Goal: Check status: Check status

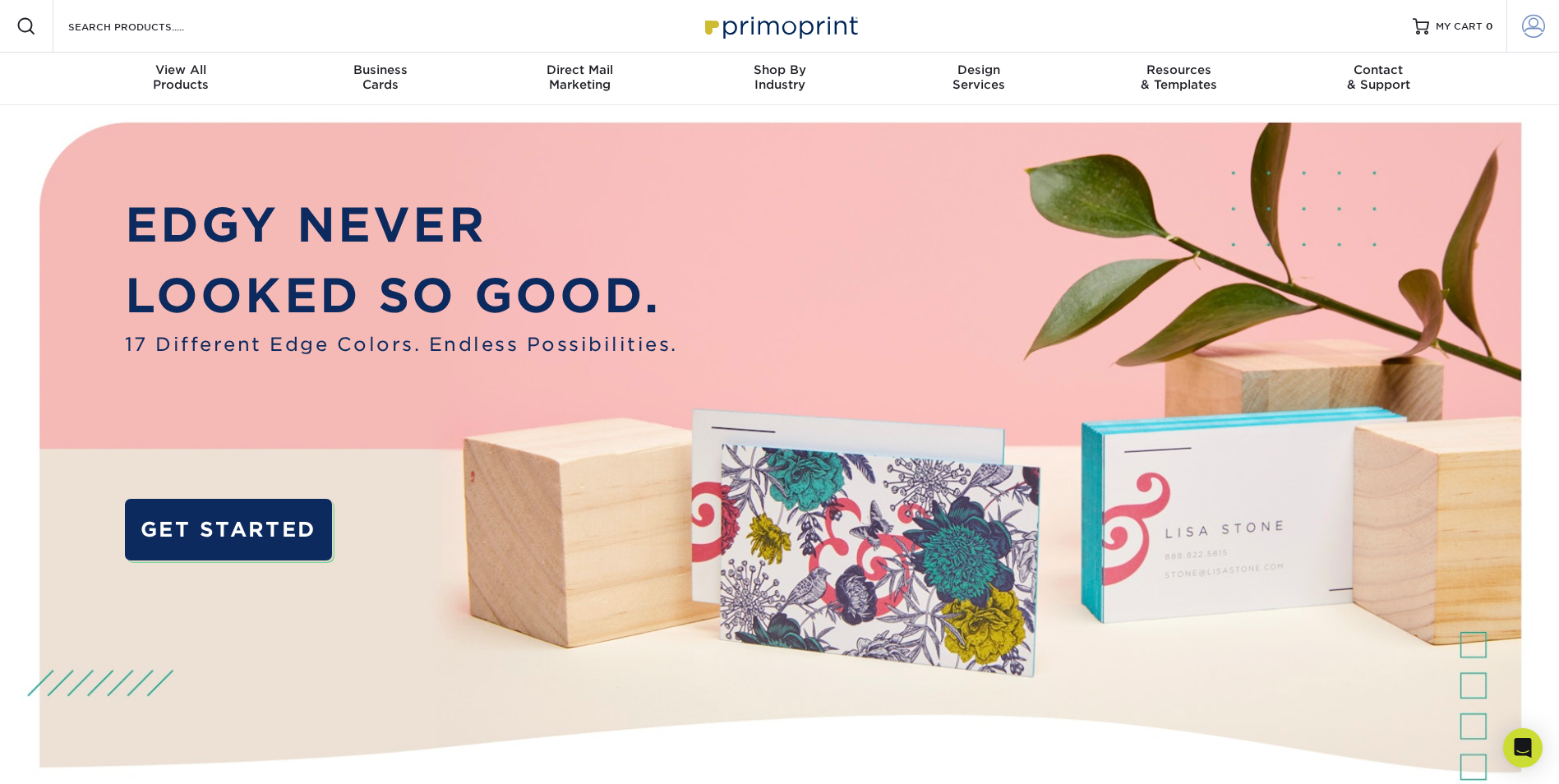
type input "[EMAIL_ADDRESS][DOMAIN_NAME]"
click at [1526, 29] on span at bounding box center [1533, 26] width 23 height 23
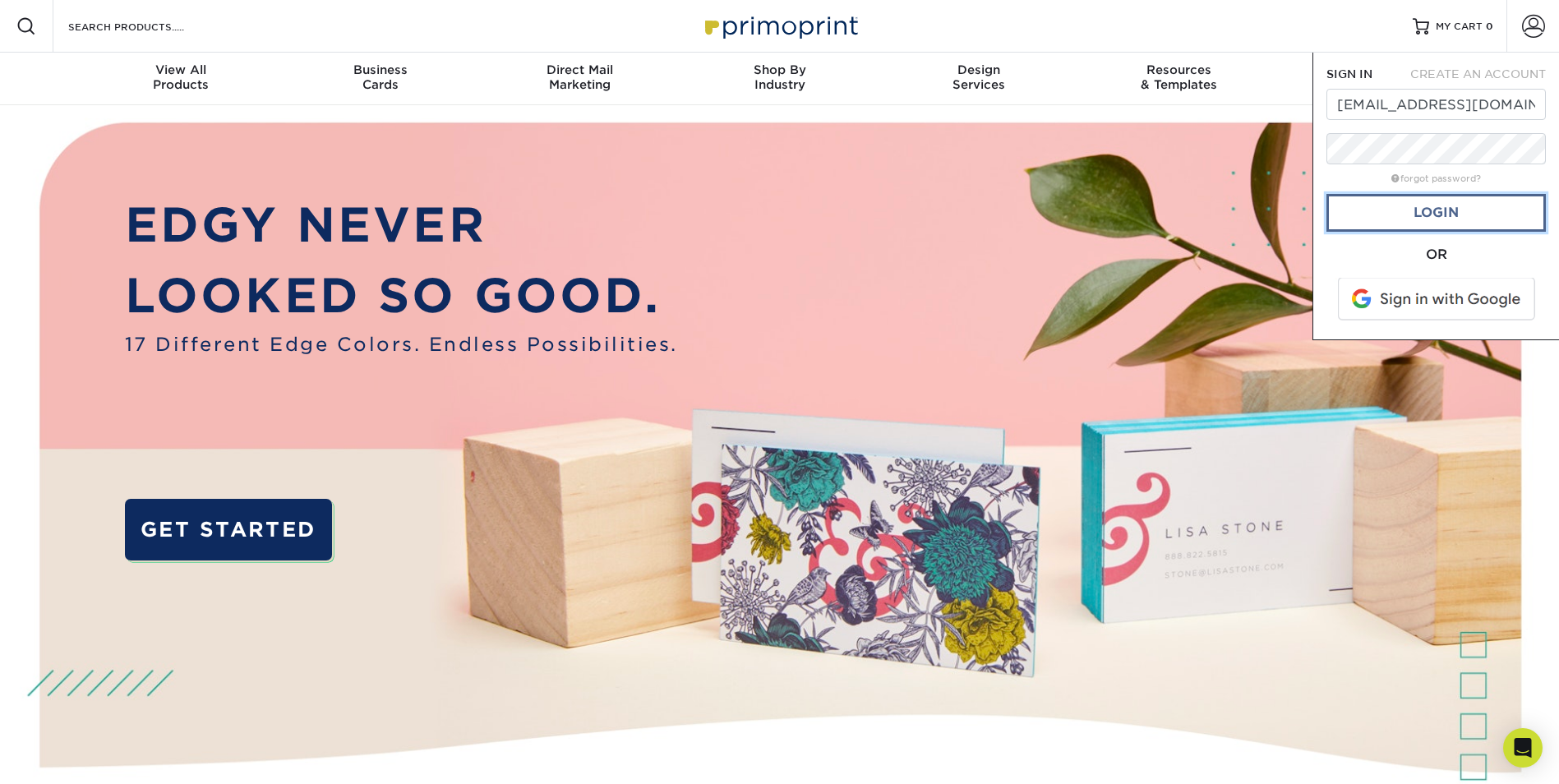
click at [1420, 221] on link "Login" at bounding box center [1436, 213] width 220 height 38
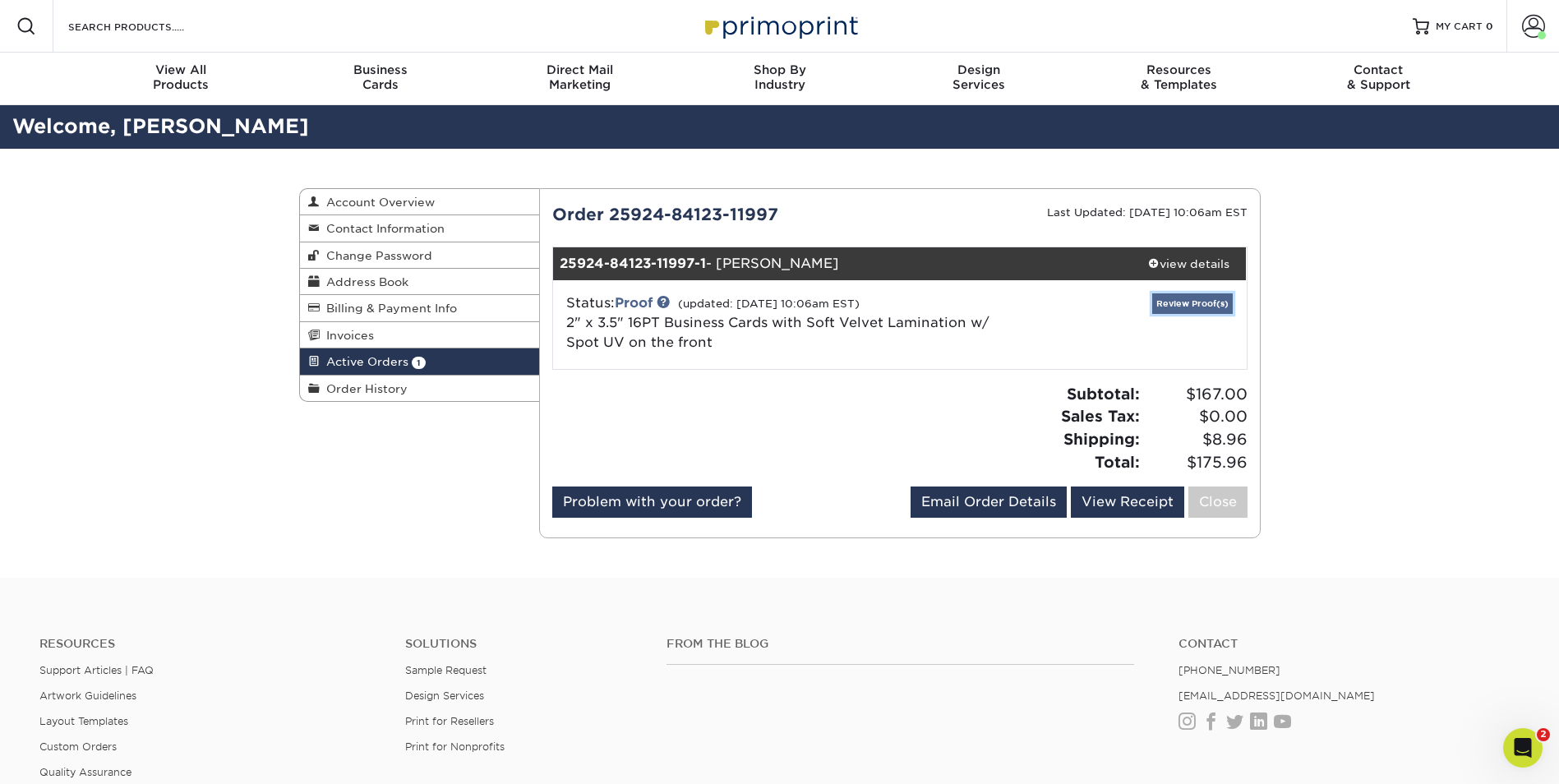
click at [1173, 304] on link "Review Proof(s)" at bounding box center [1192, 304] width 81 height 21
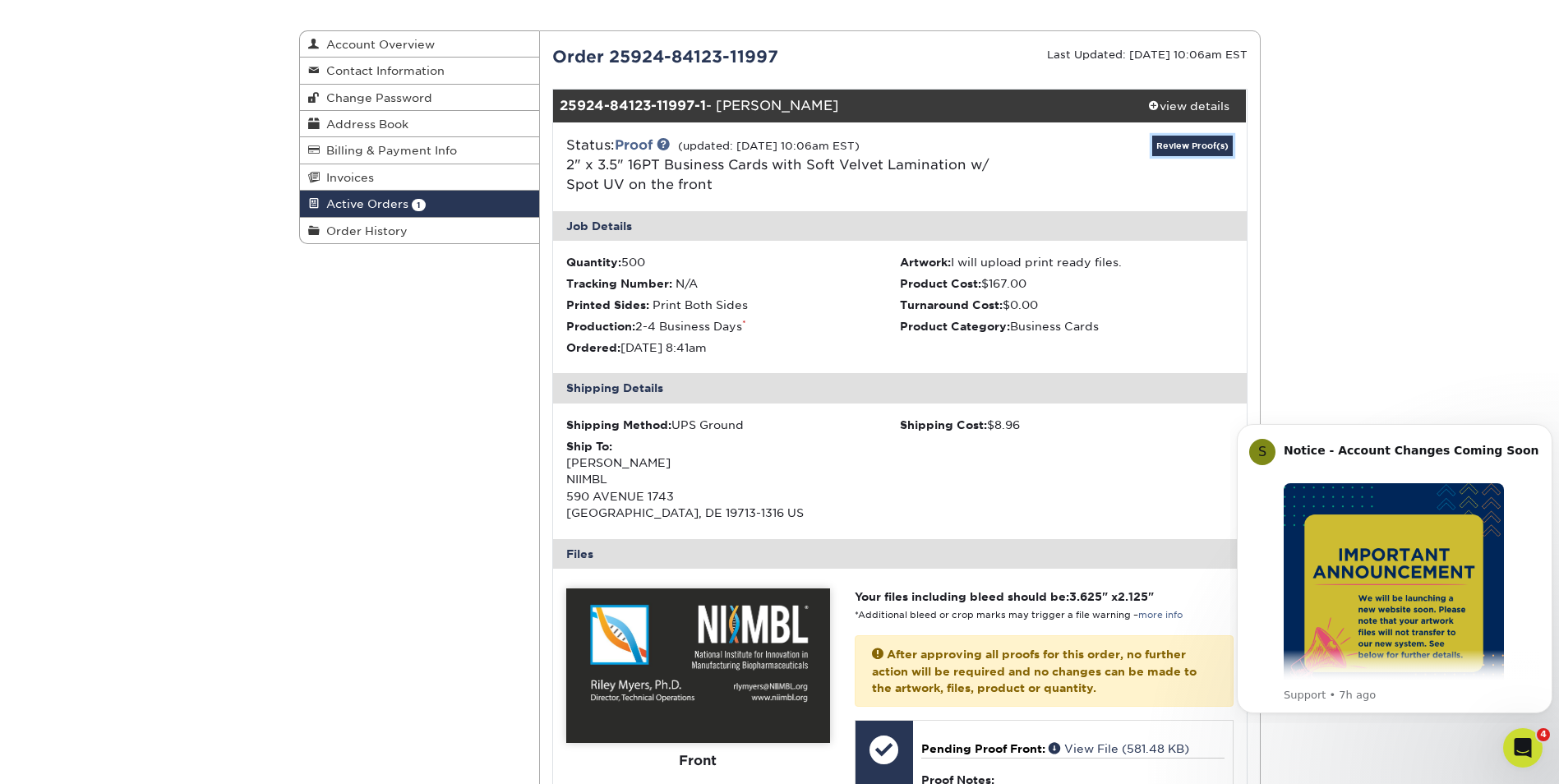
scroll to position [164, 0]
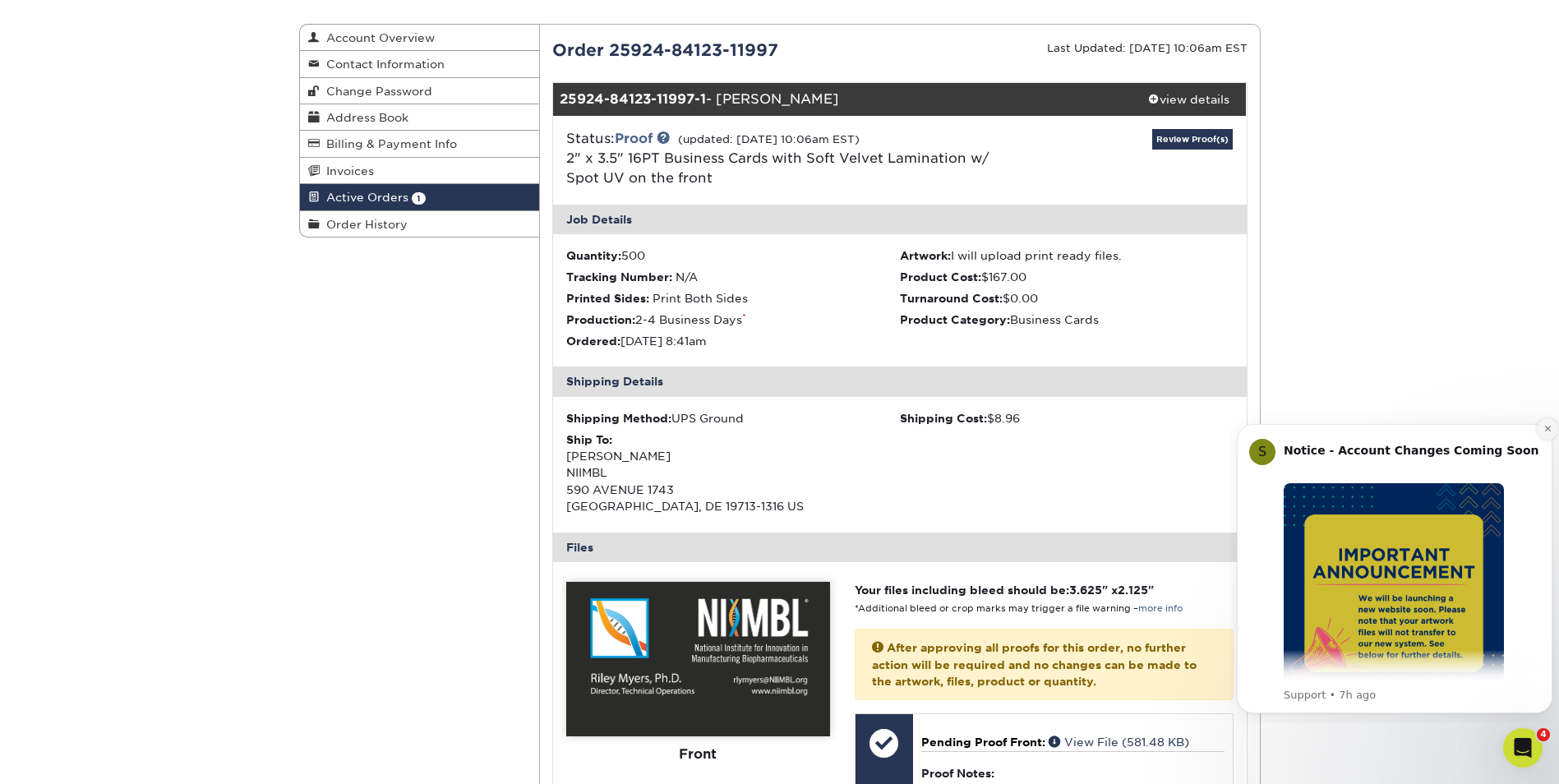
drag, startPoint x: 1549, startPoint y: 430, endPoint x: 2719, endPoint y: 843, distance: 1240.8
click at [1549, 430] on icon "Dismiss notification" at bounding box center [1547, 428] width 6 height 6
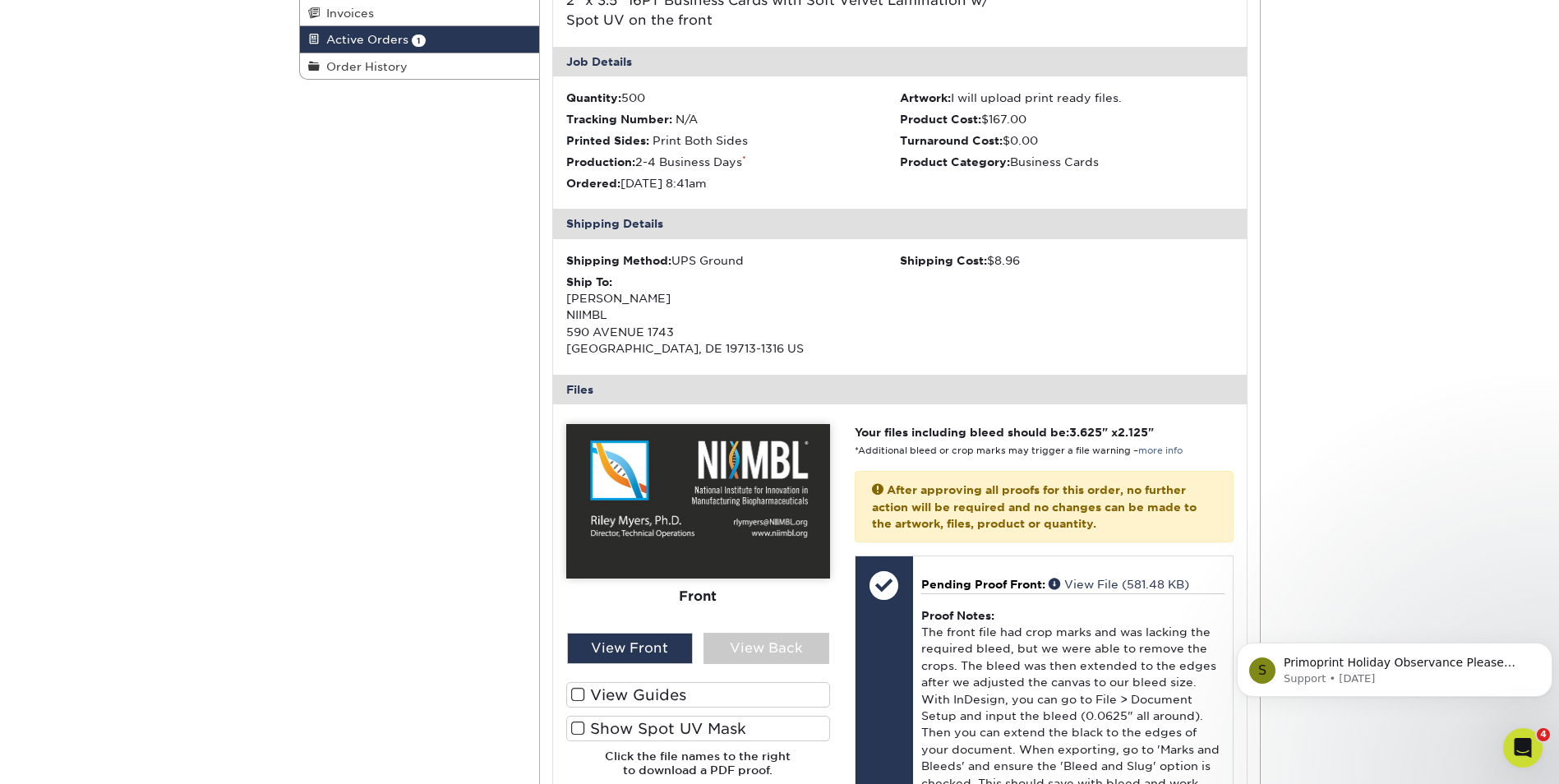
scroll to position [329, 0]
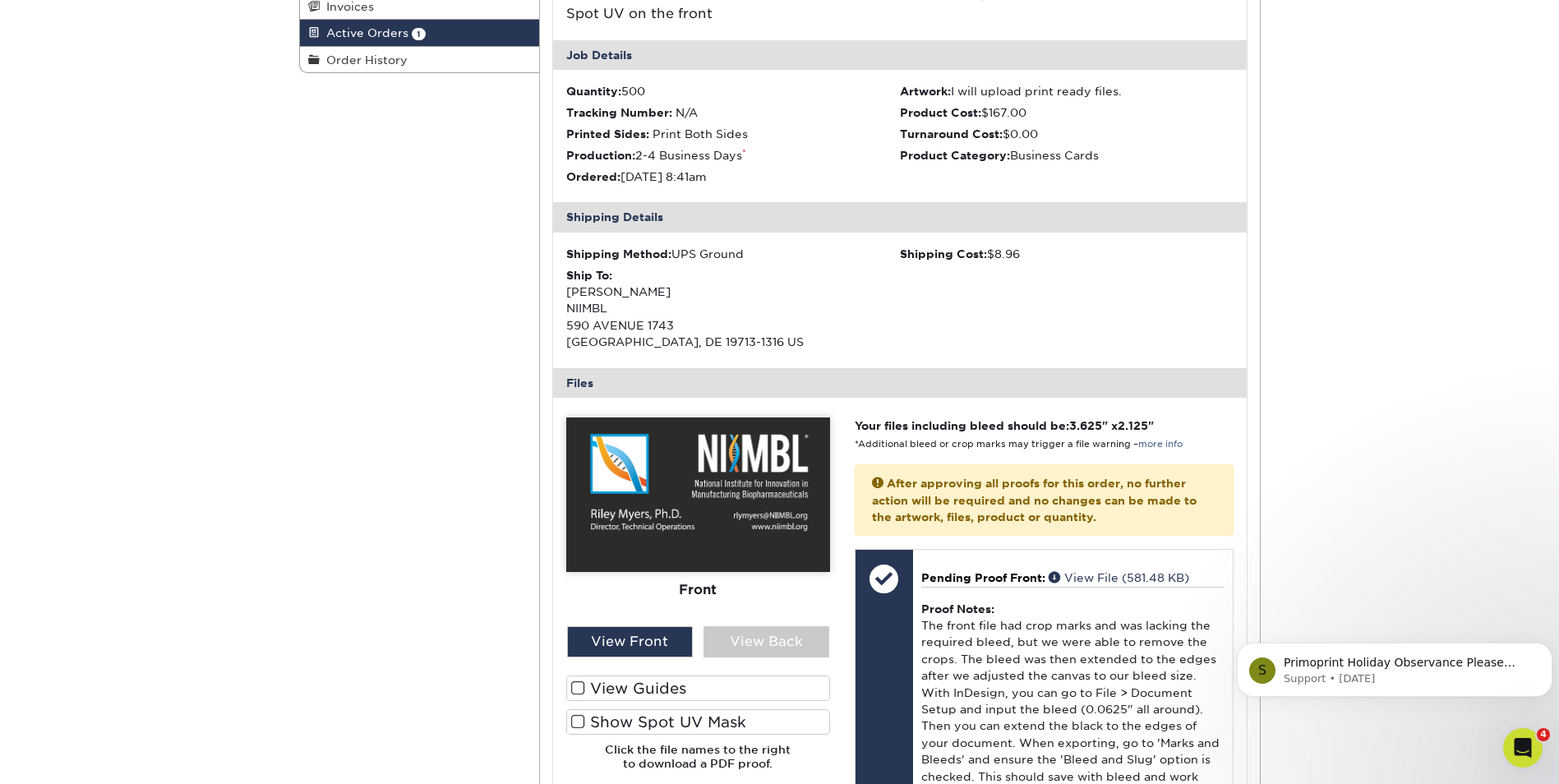
click at [697, 521] on img at bounding box center [698, 495] width 264 height 155
click at [757, 642] on div "View Back" at bounding box center [766, 642] width 126 height 31
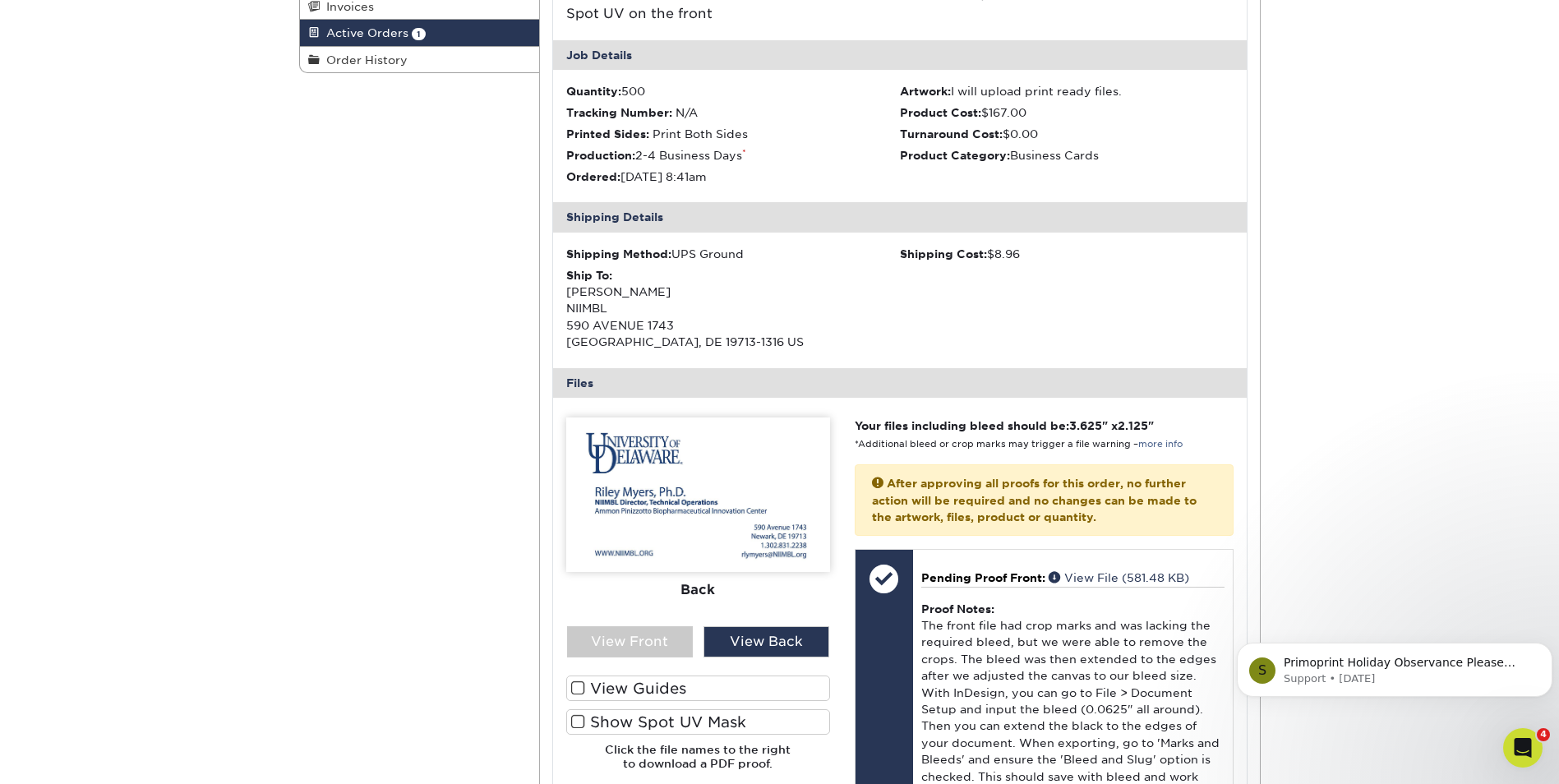
click at [582, 691] on span at bounding box center [578, 688] width 14 height 16
click at [0, 0] on input "View Guides" at bounding box center [0, 0] width 0 height 0
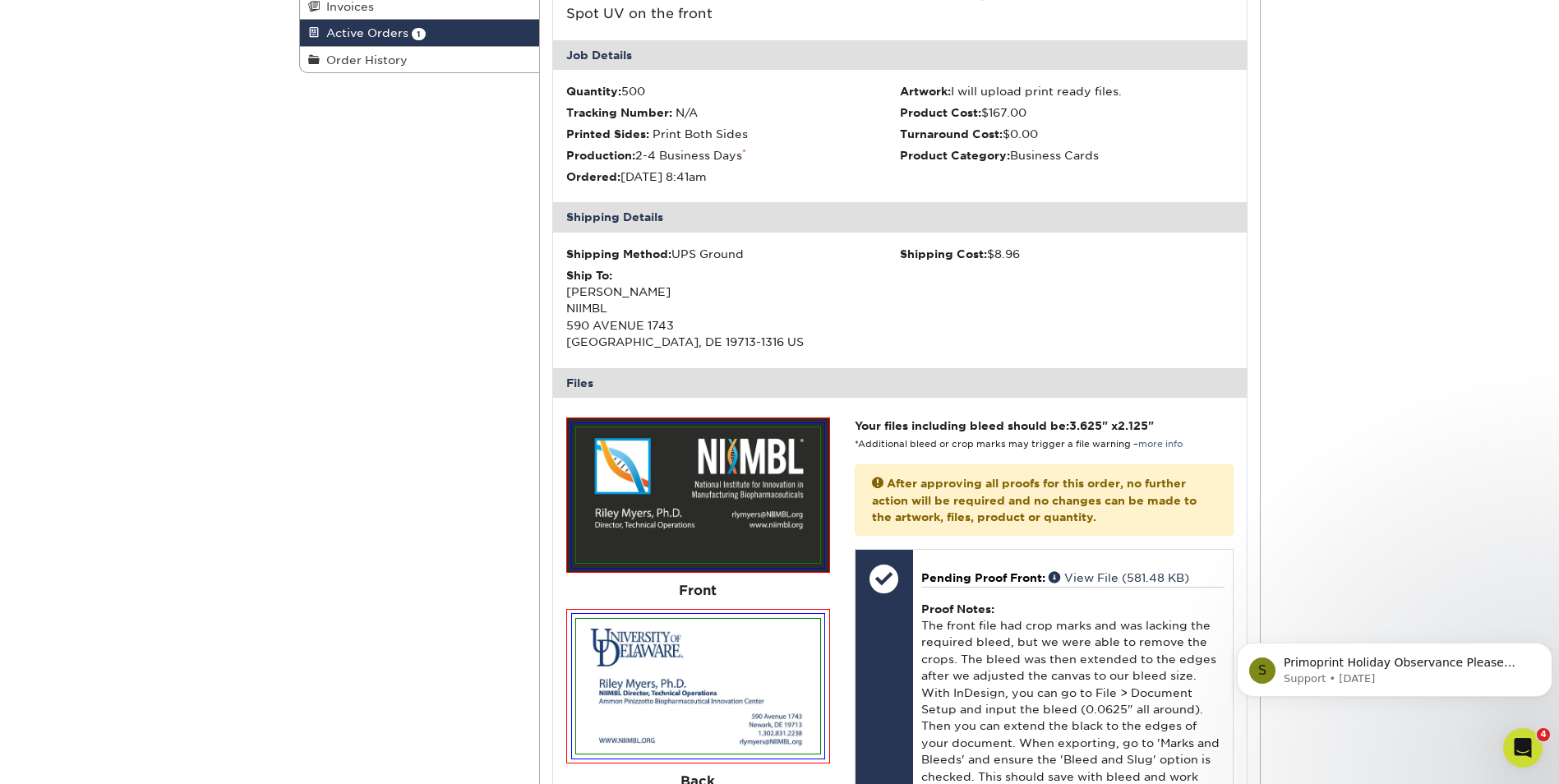
click at [583, 716] on img at bounding box center [697, 686] width 244 height 135
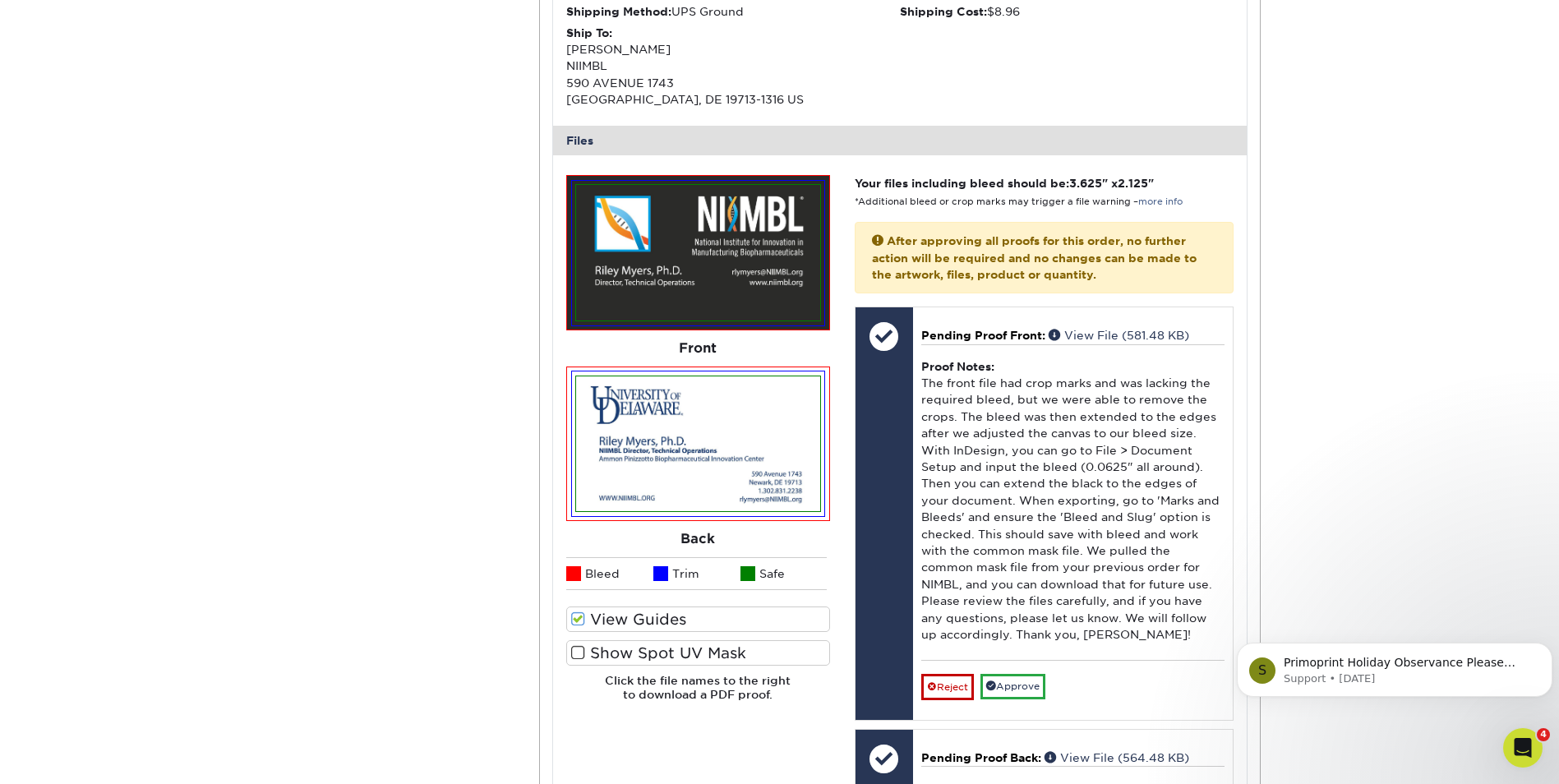
scroll to position [575, 0]
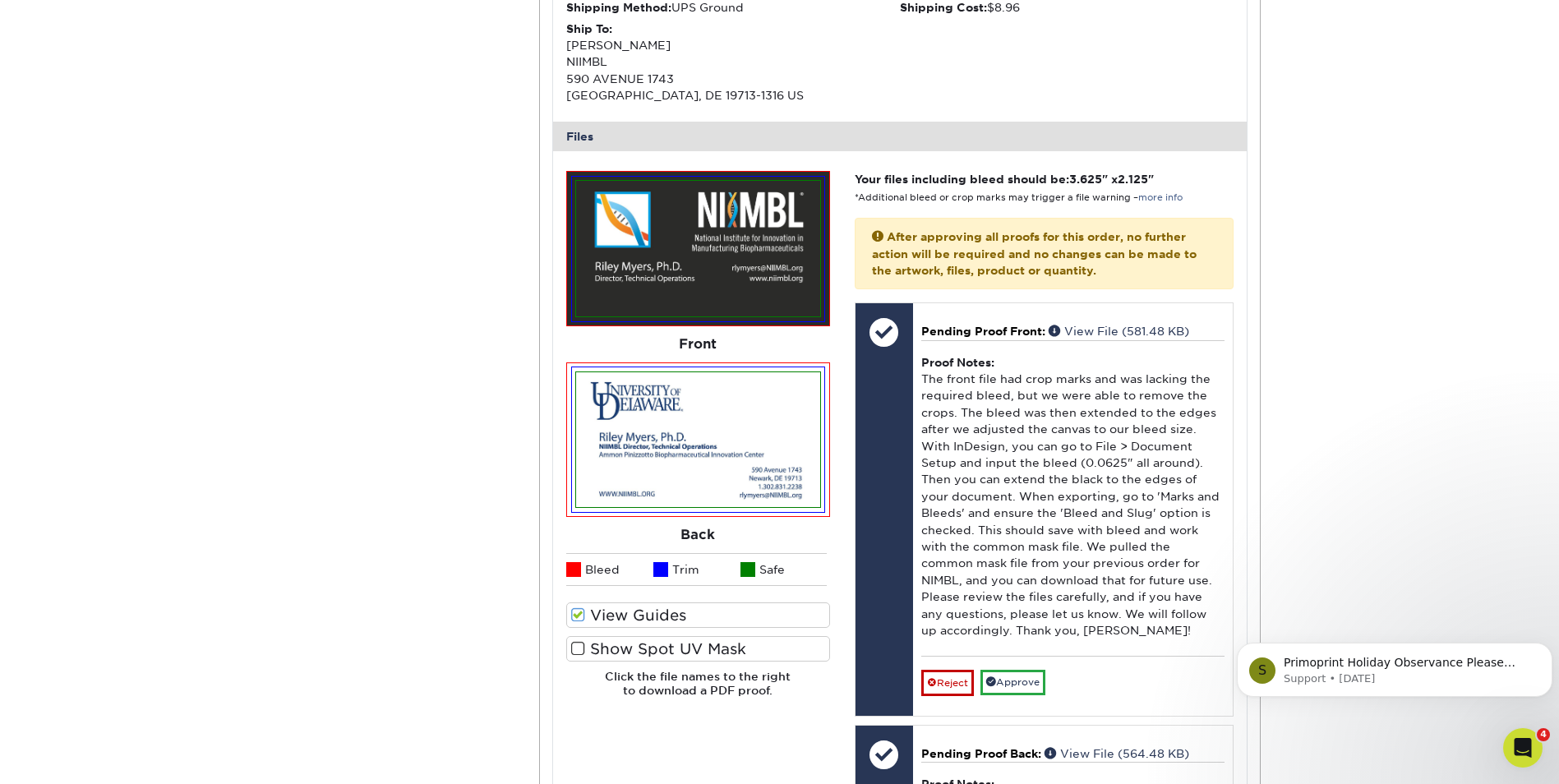
click at [582, 648] on span at bounding box center [578, 649] width 14 height 16
click at [0, 0] on input "Show Spot UV Mask" at bounding box center [0, 0] width 0 height 0
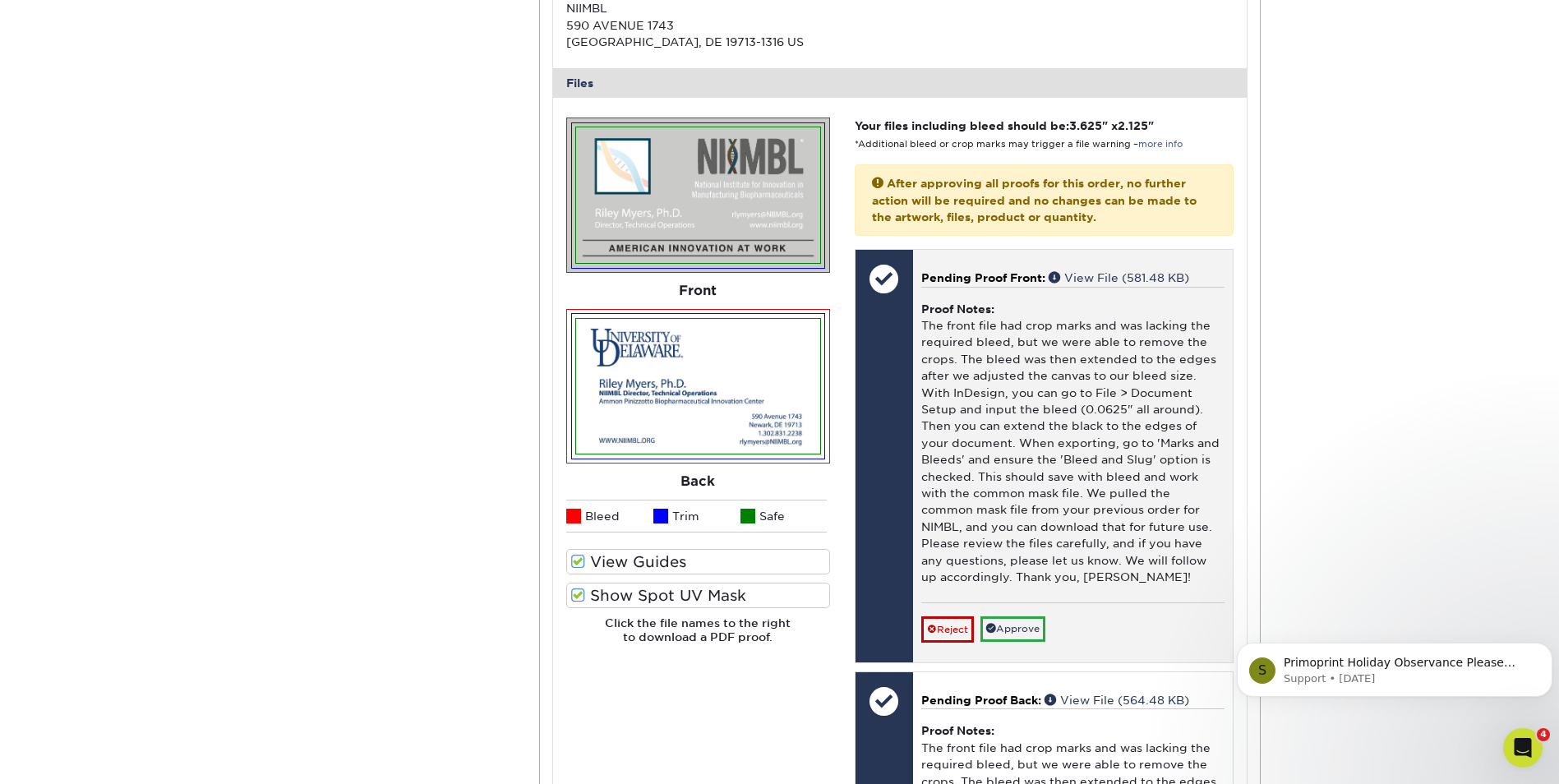
scroll to position [657, 0]
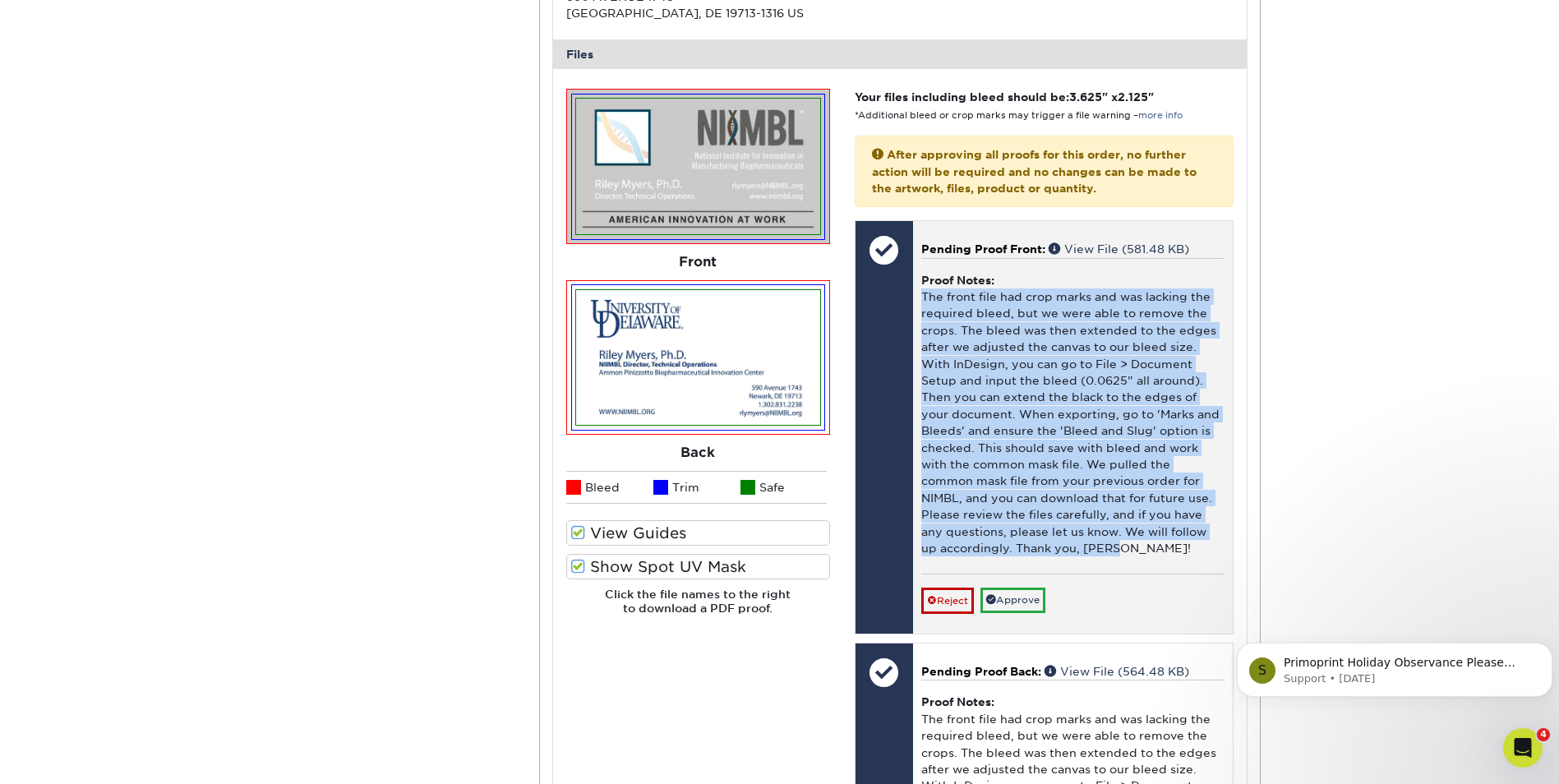
drag, startPoint x: 1122, startPoint y: 553, endPoint x: 913, endPoint y: 293, distance: 333.6
click at [913, 293] on div "Pending Proof Front: View File (581.48 KB) Proof Notes: The front file had crop…" at bounding box center [1073, 427] width 320 height 412
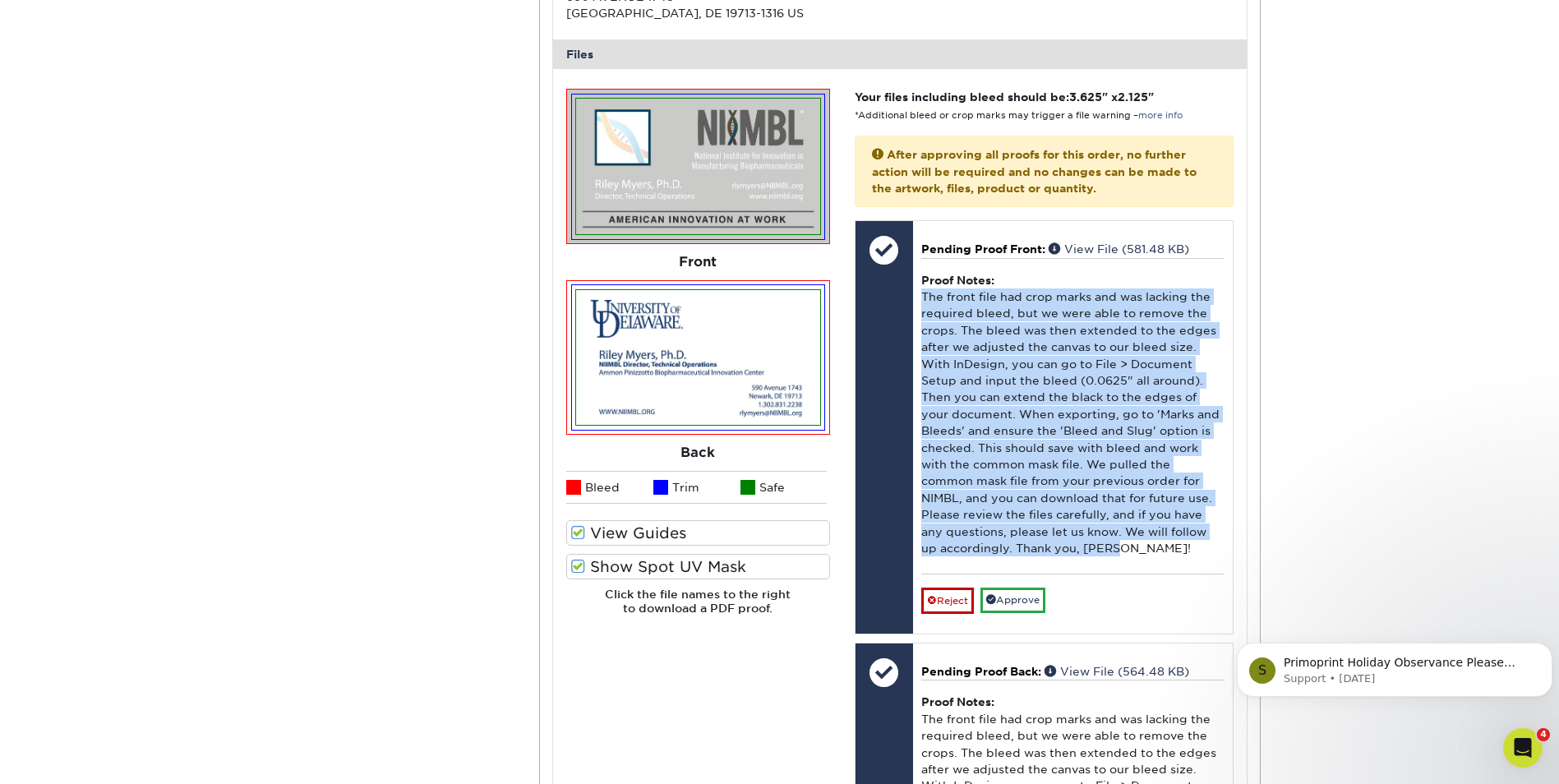
copy div "The front file had crop marks and was lacking the required bleed, but we were a…"
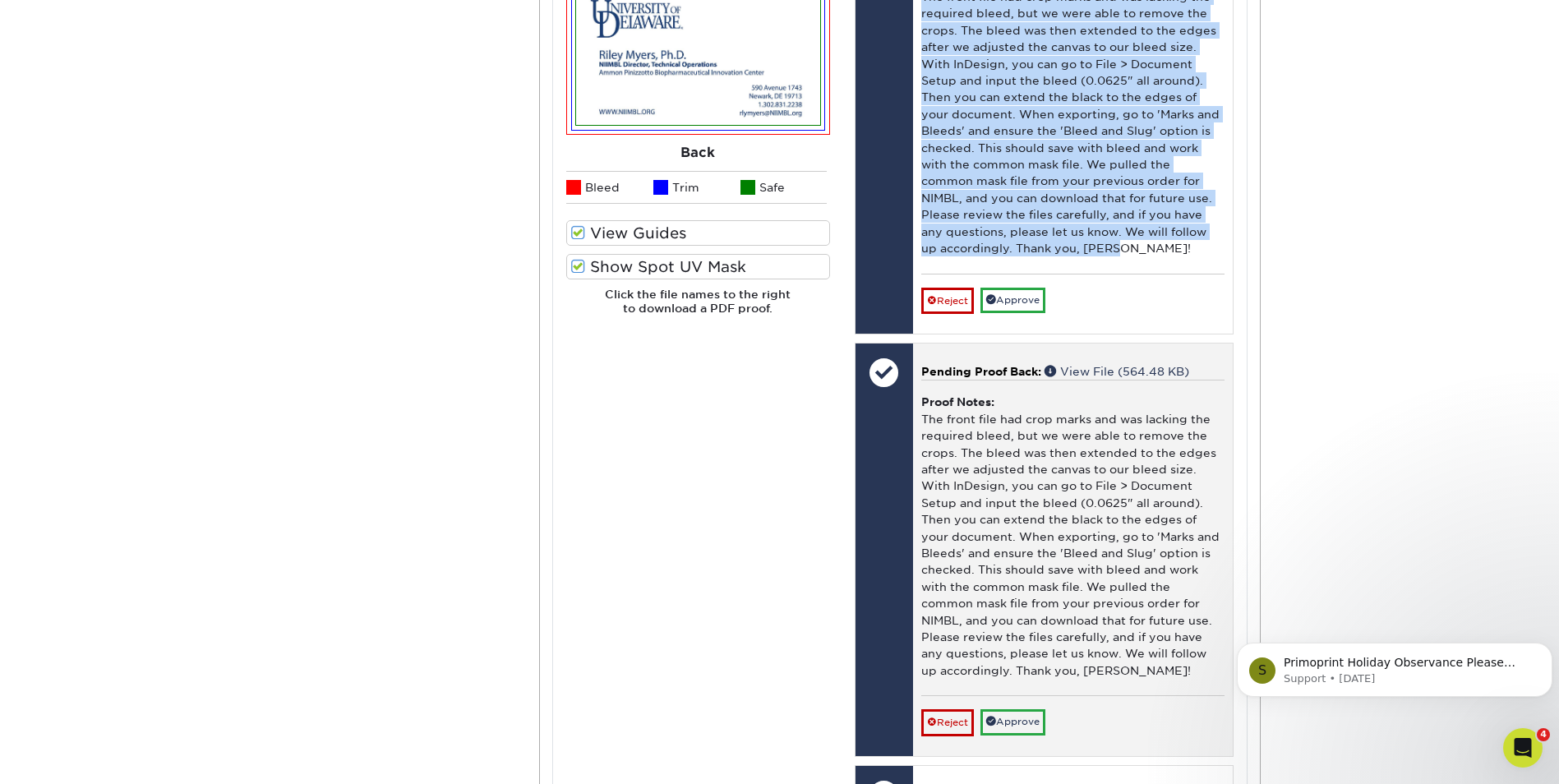
scroll to position [986, 0]
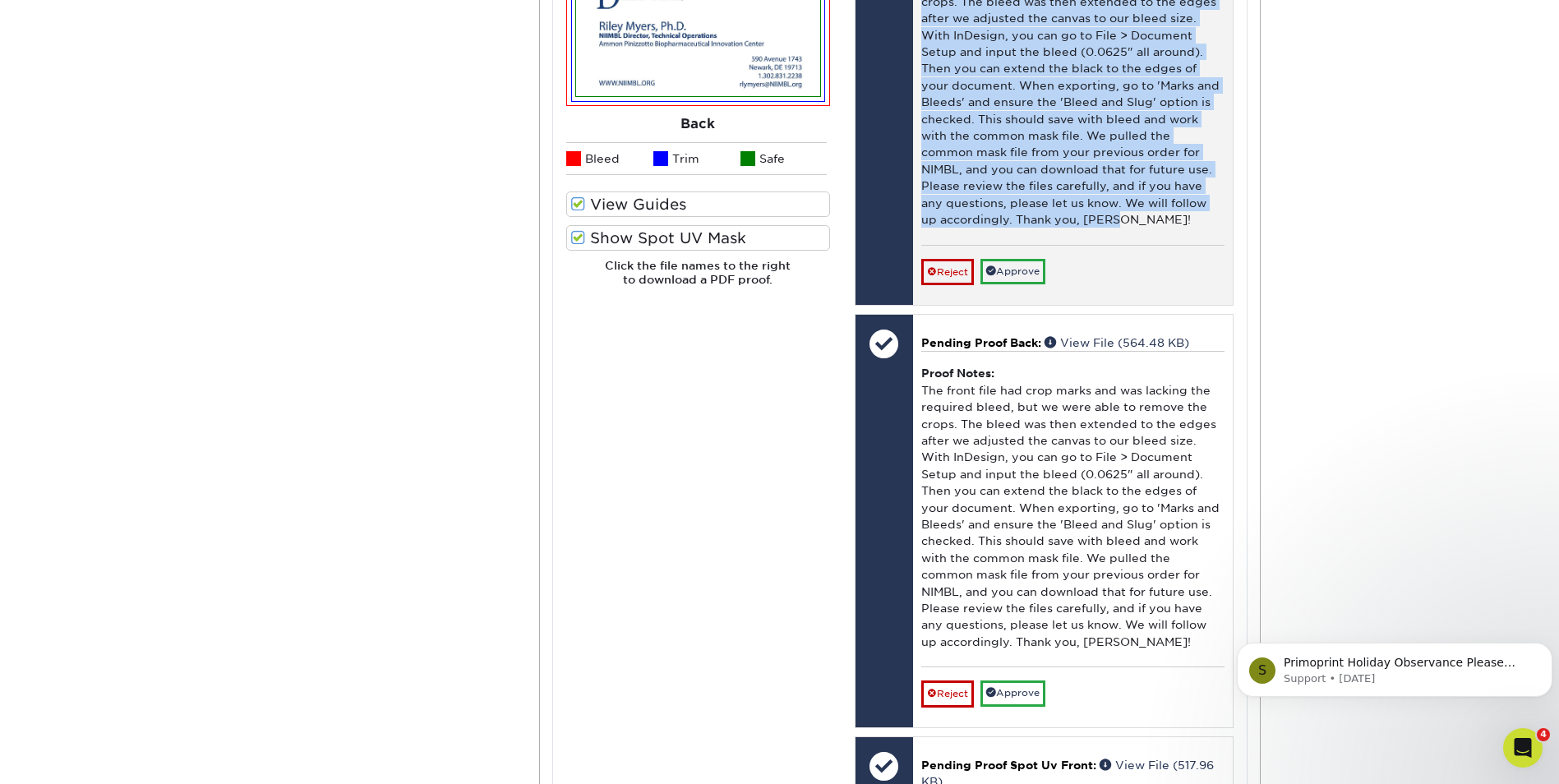
click at [1129, 157] on div "Proof Notes: The front file had crop marks and was lacking the required bleed, …" at bounding box center [1073, 87] width 303 height 315
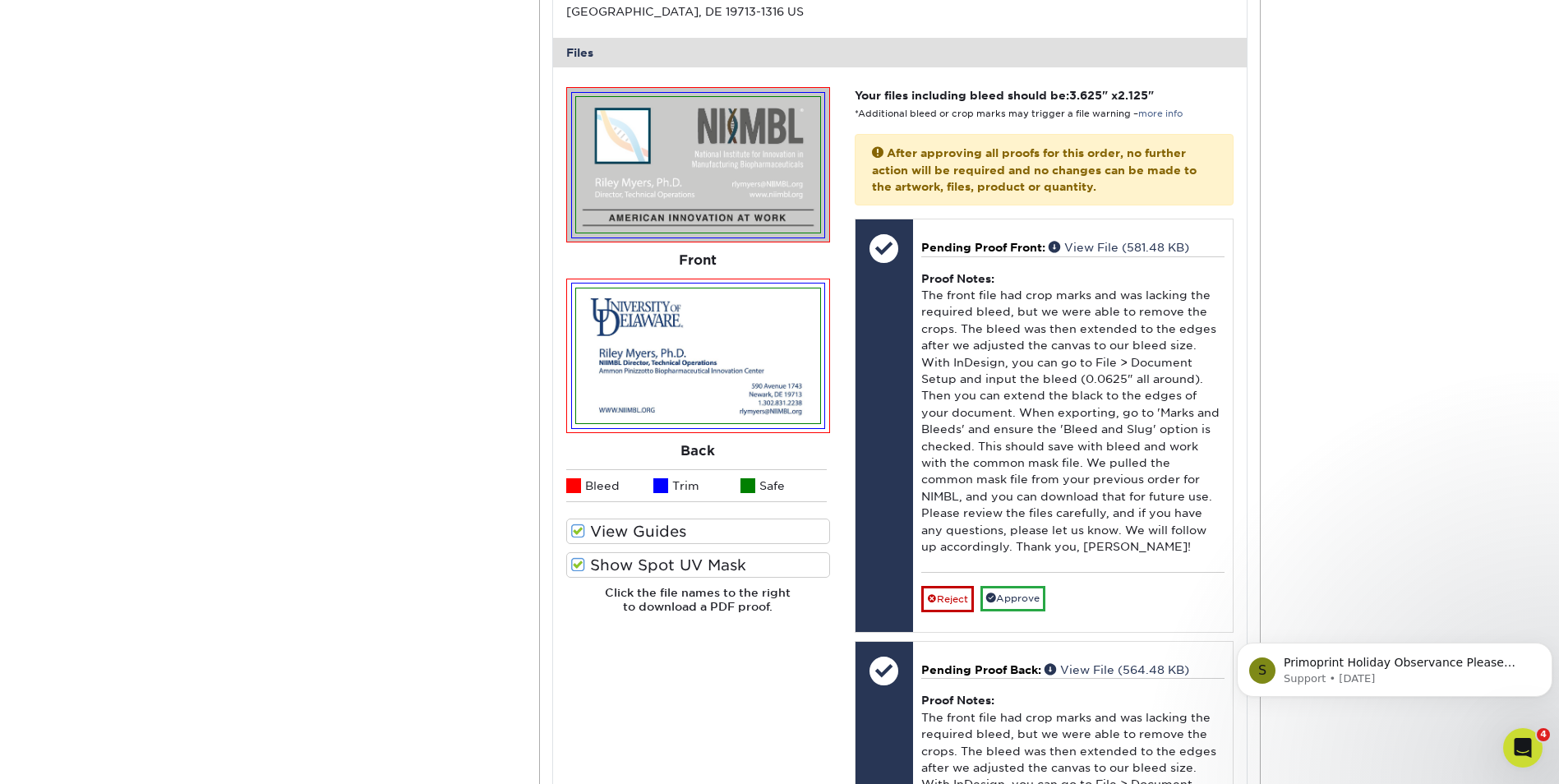
scroll to position [740, 0]
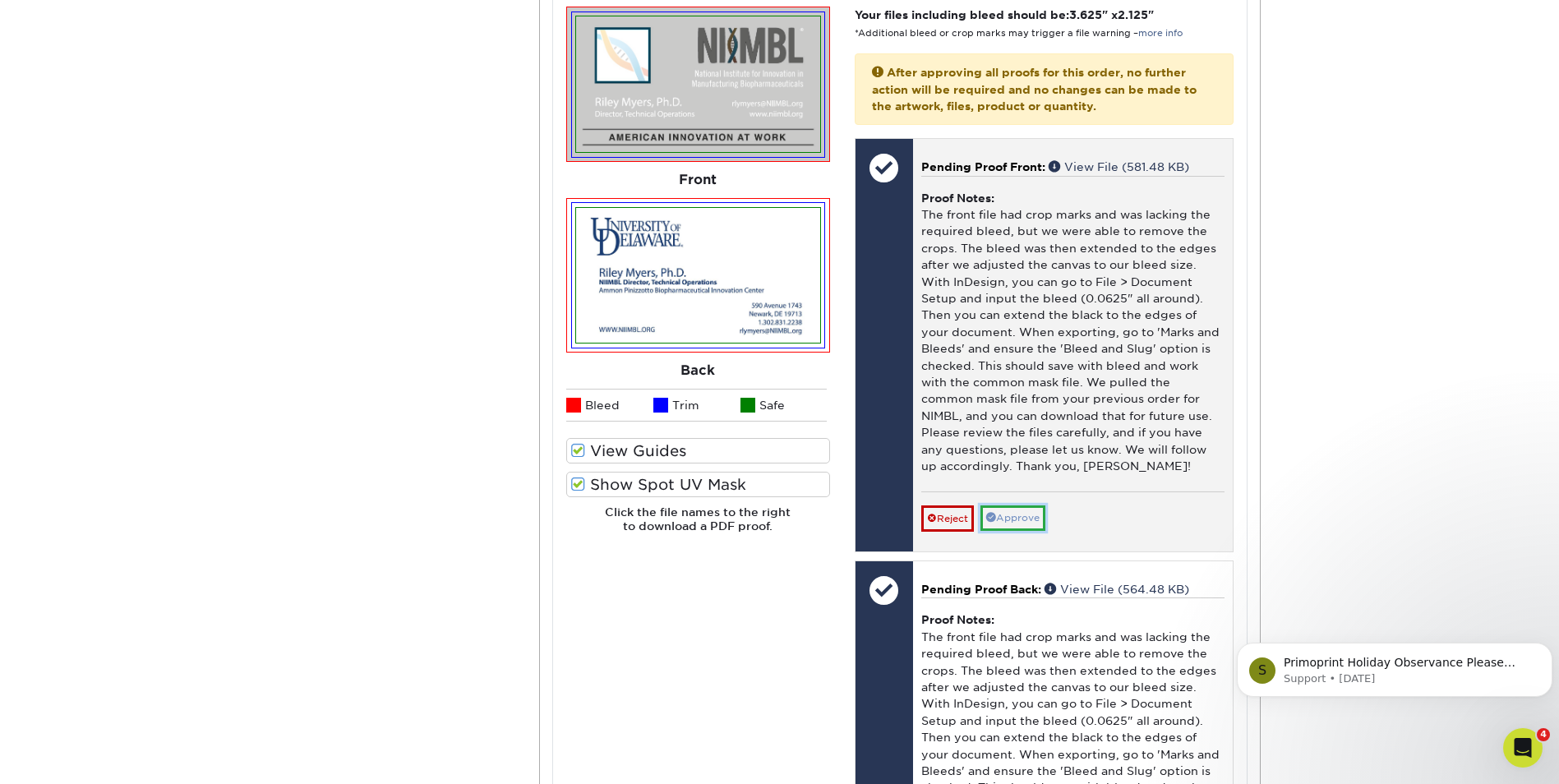
click at [1008, 514] on link "Approve" at bounding box center [1013, 517] width 65 height 25
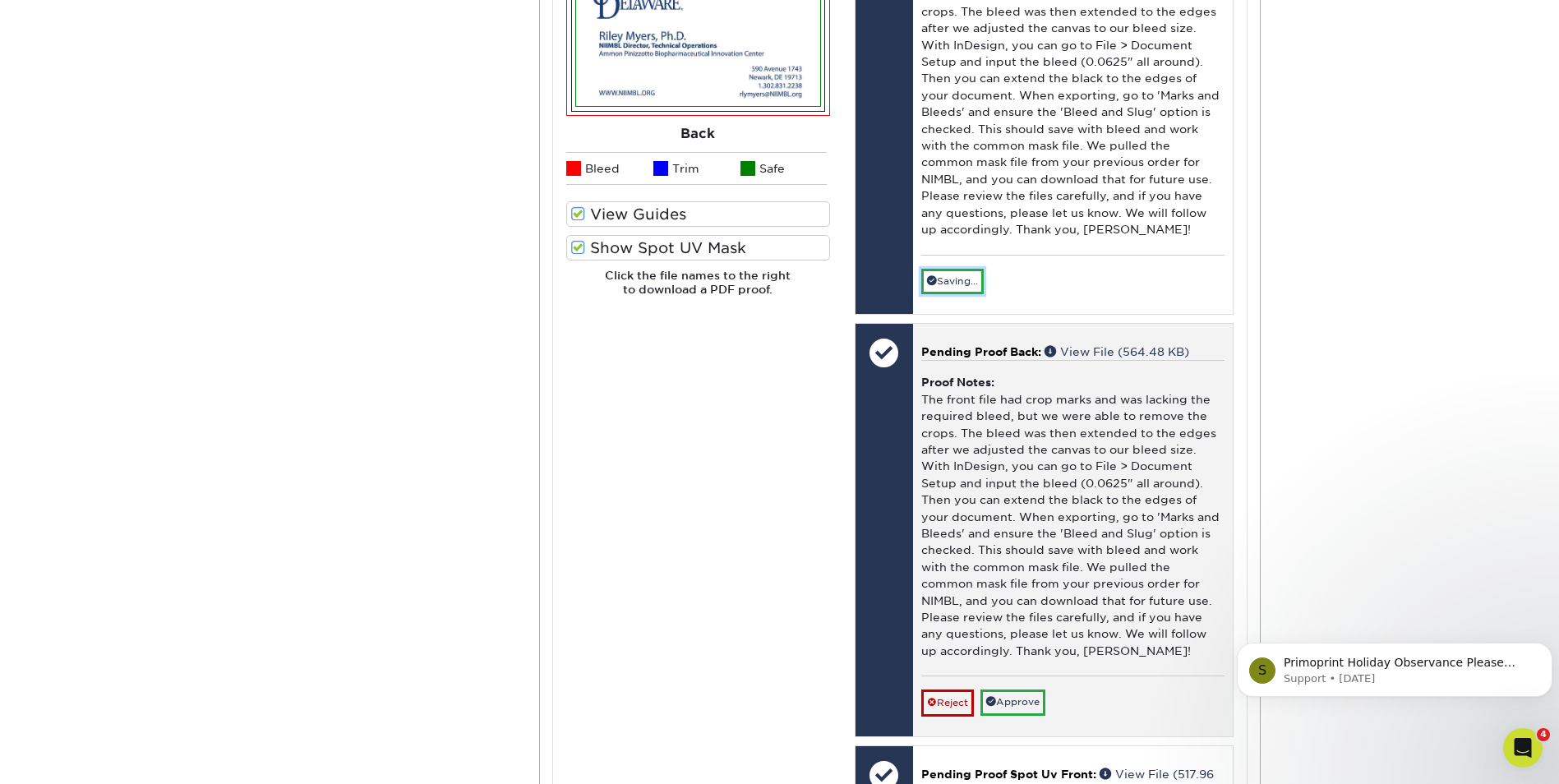
scroll to position [986, 0]
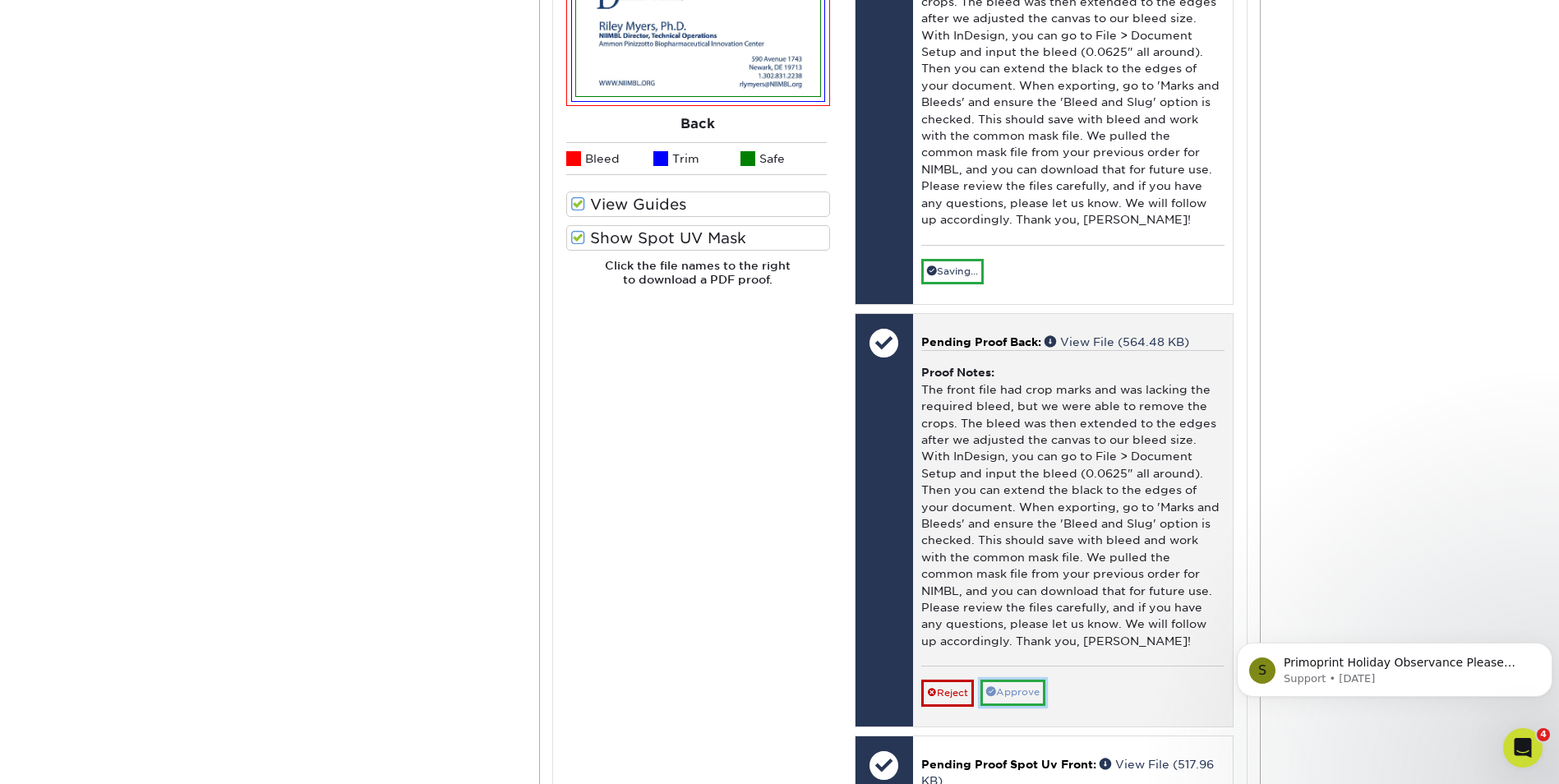
click at [1012, 688] on link "Approve" at bounding box center [1013, 692] width 65 height 25
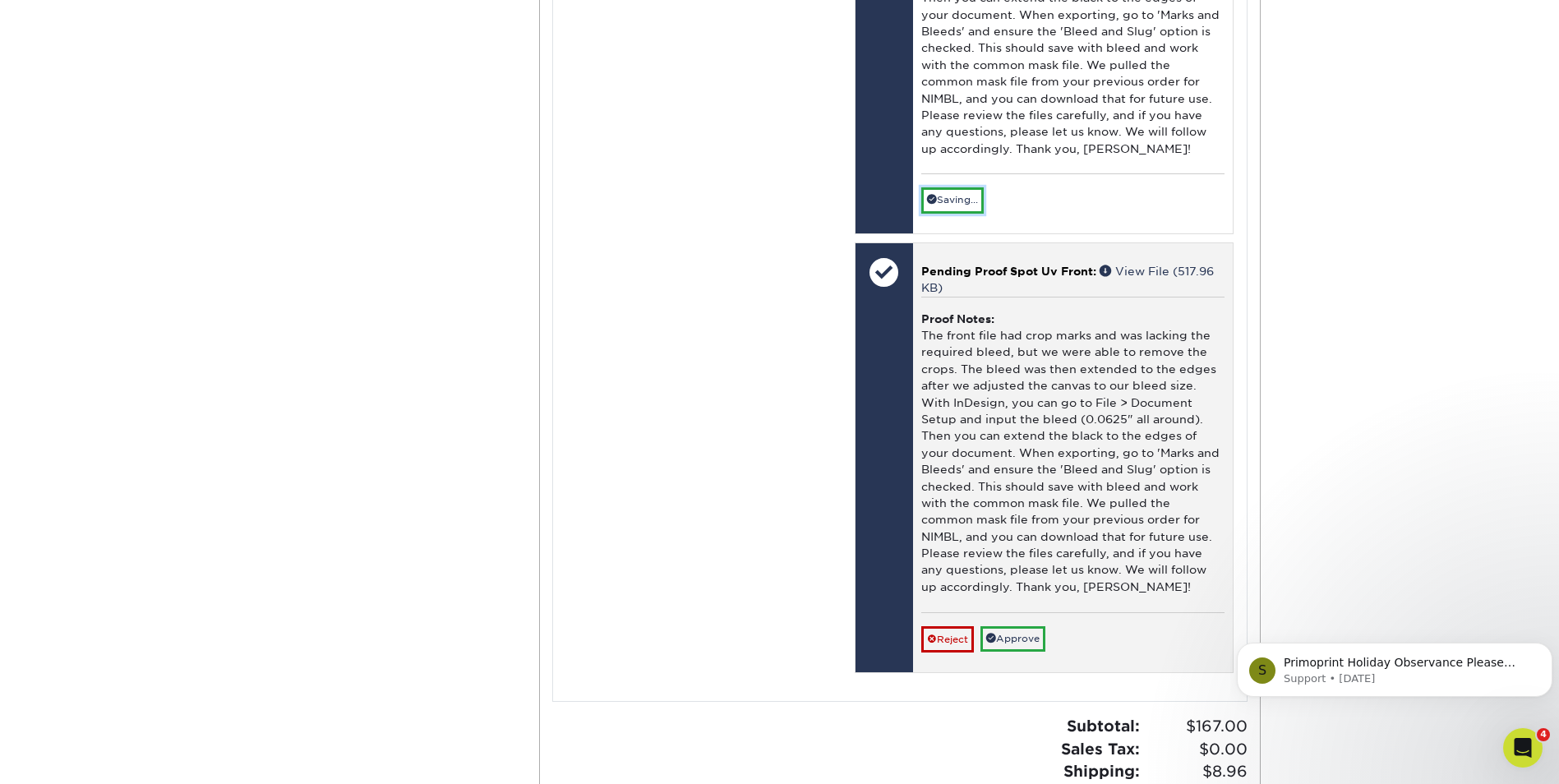
scroll to position [1479, 0]
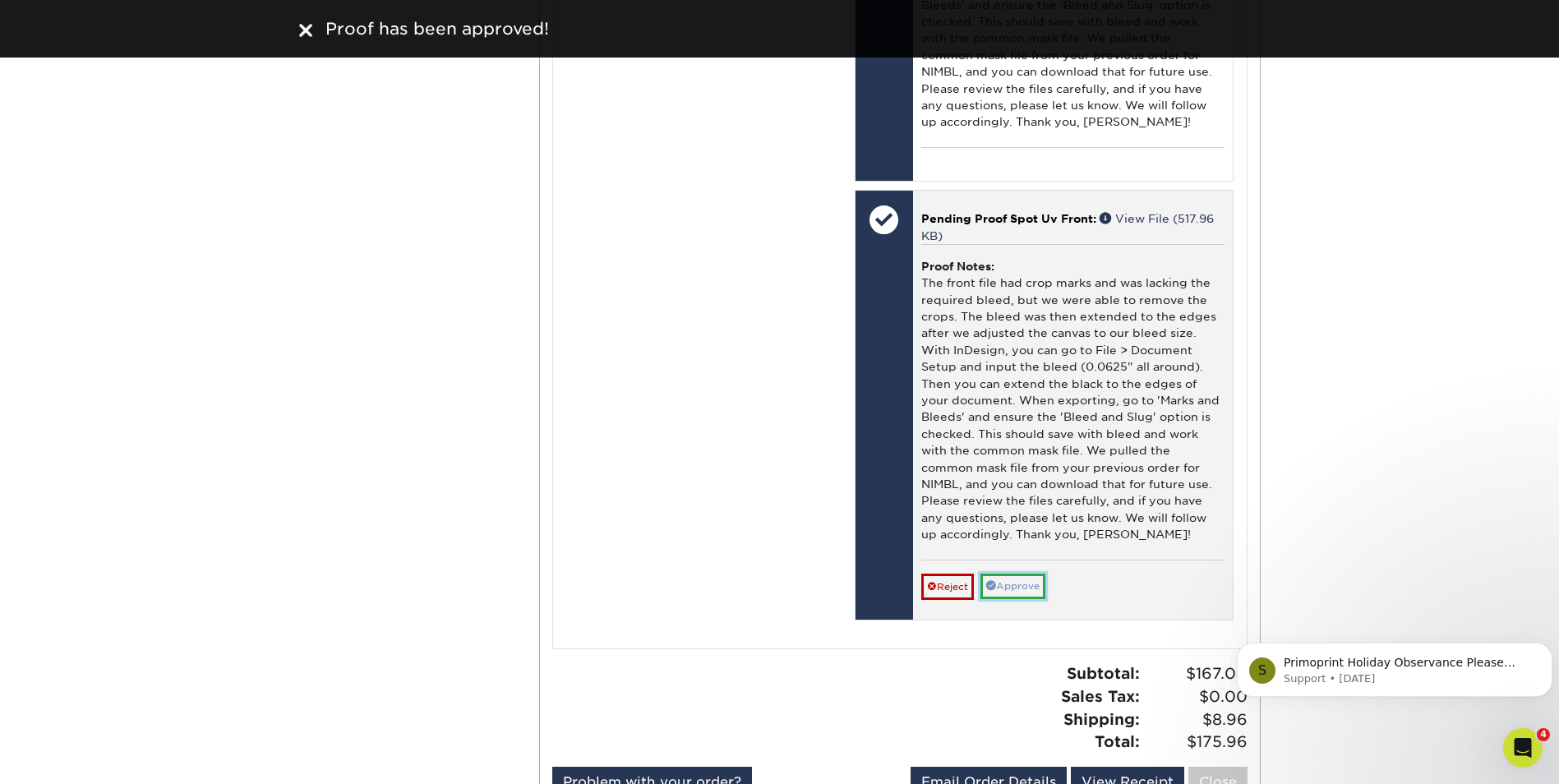
click at [1024, 583] on link "Approve" at bounding box center [1013, 585] width 65 height 25
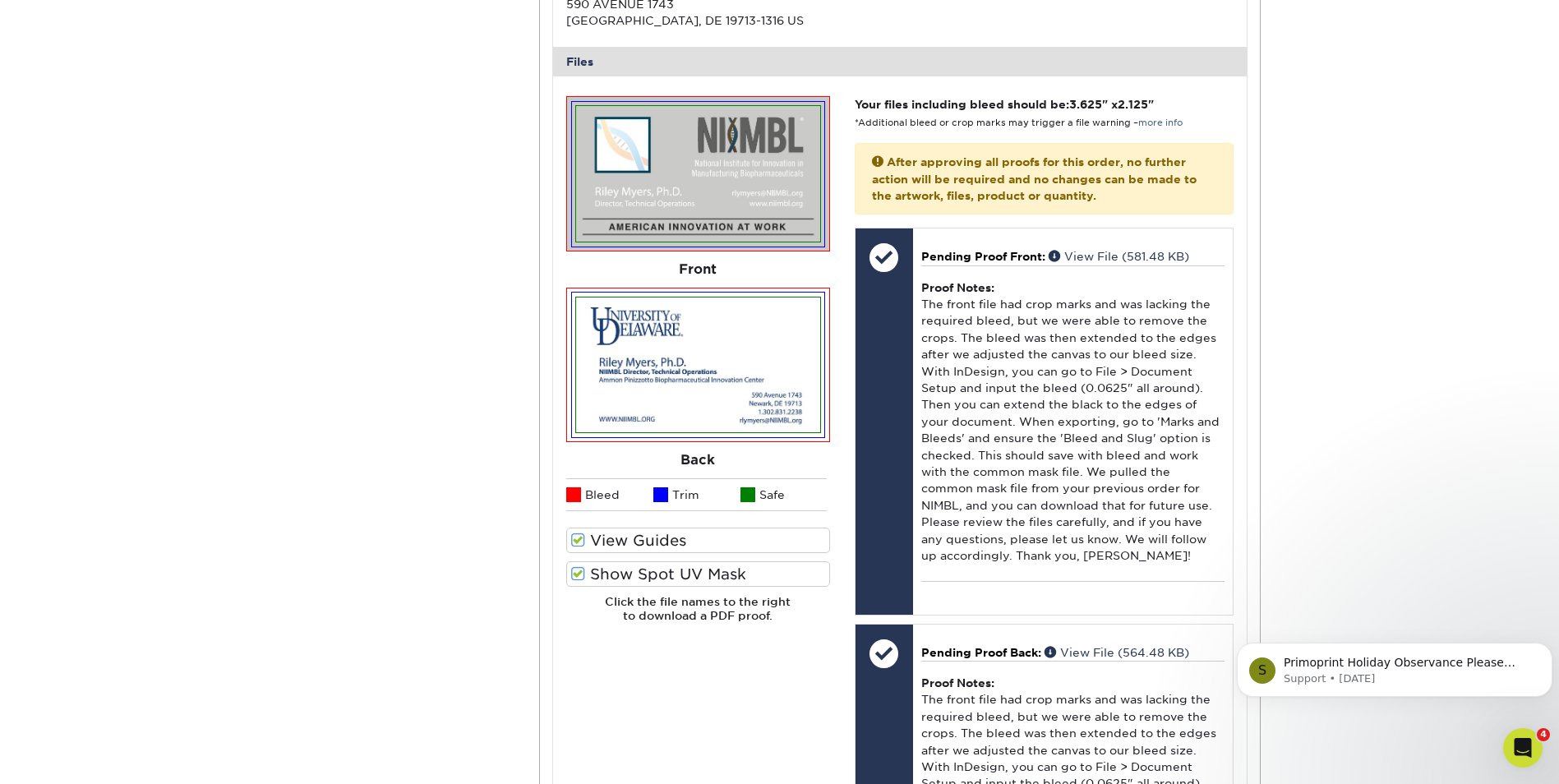
scroll to position [657, 0]
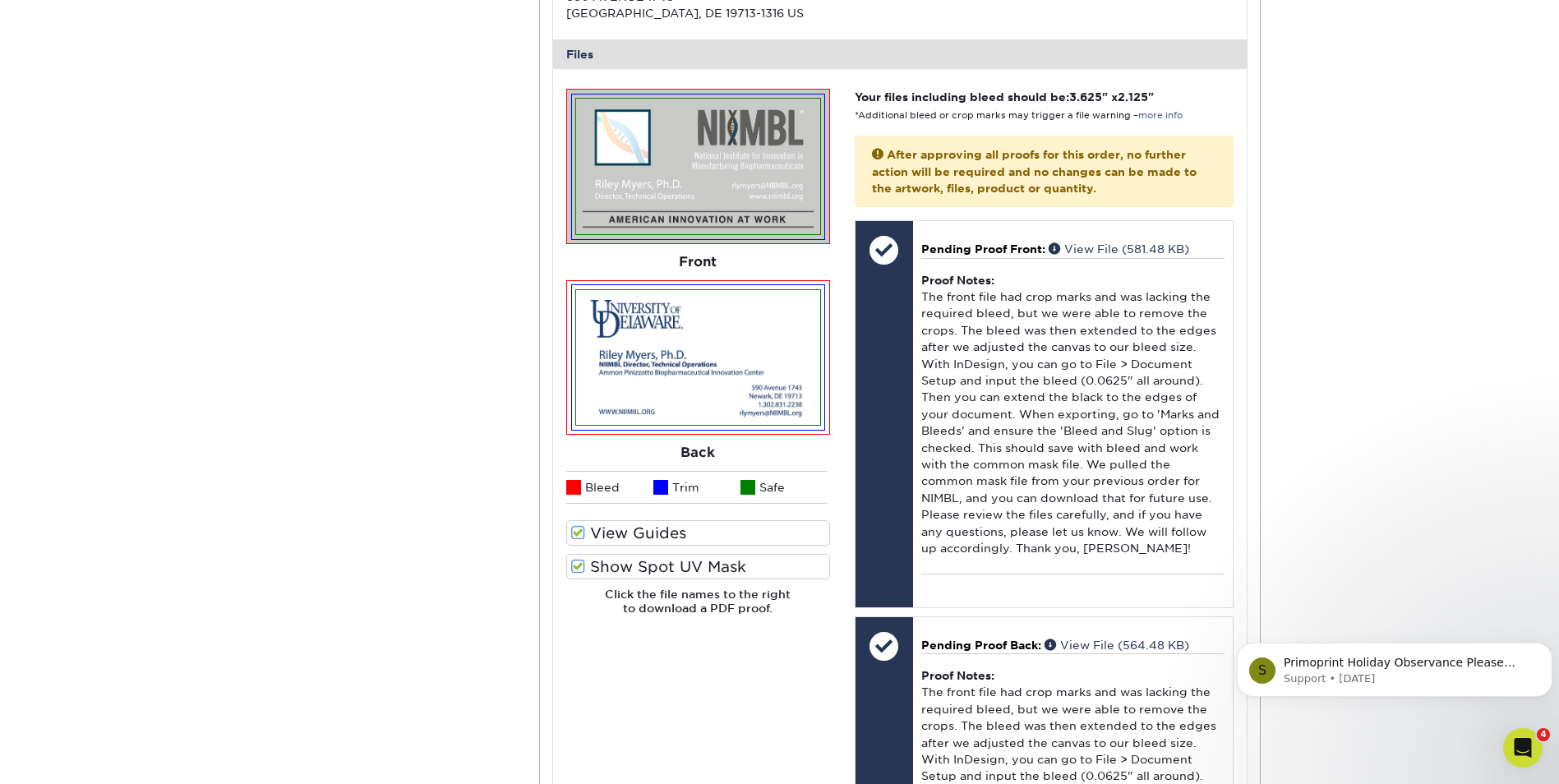
click at [580, 537] on span at bounding box center [578, 533] width 14 height 16
click at [0, 0] on input "View Guides" at bounding box center [0, 0] width 0 height 0
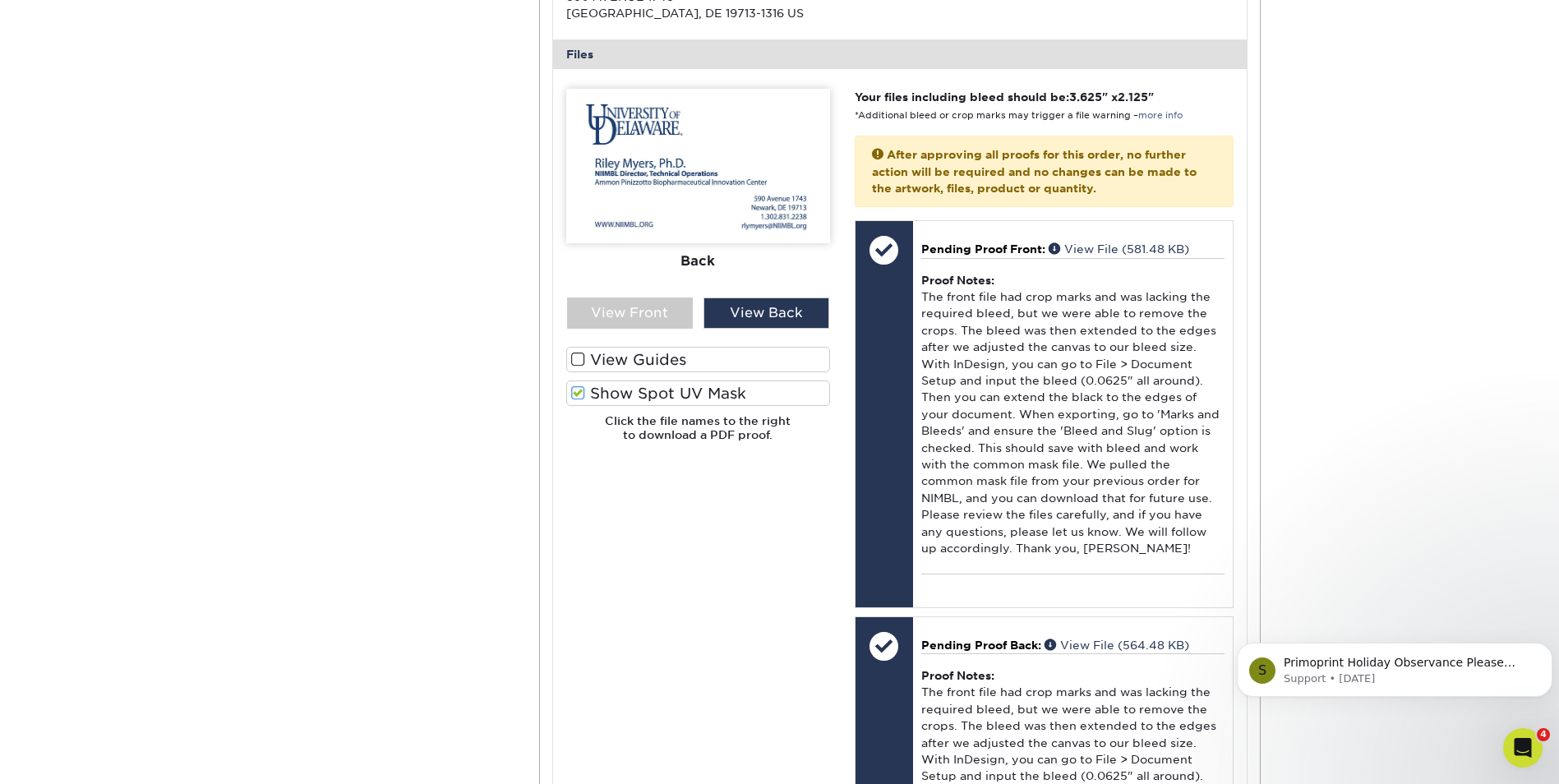
click at [573, 365] on span at bounding box center [578, 359] width 14 height 16
click at [0, 0] on input "View Guides" at bounding box center [0, 0] width 0 height 0
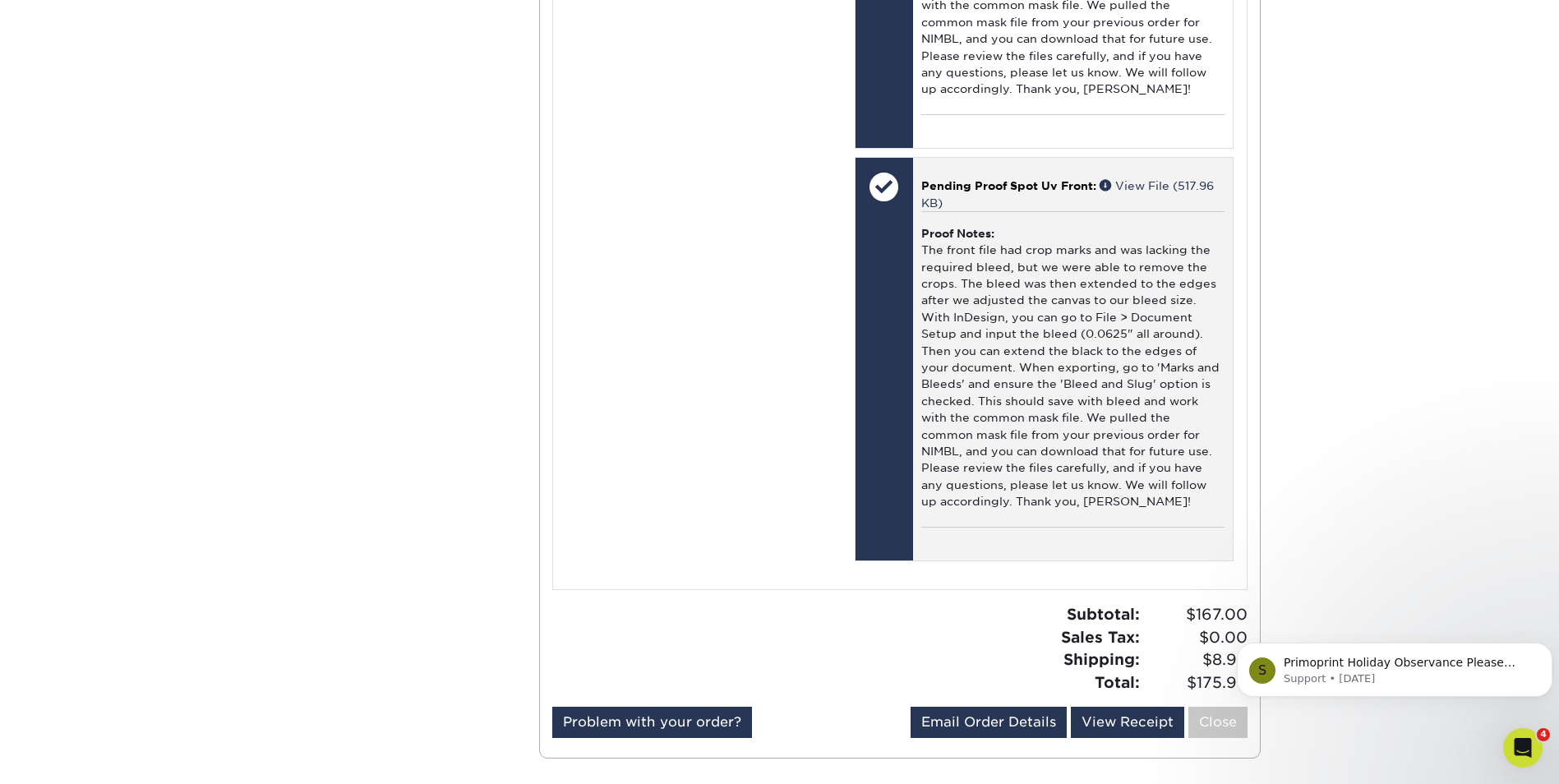
scroll to position [1889, 0]
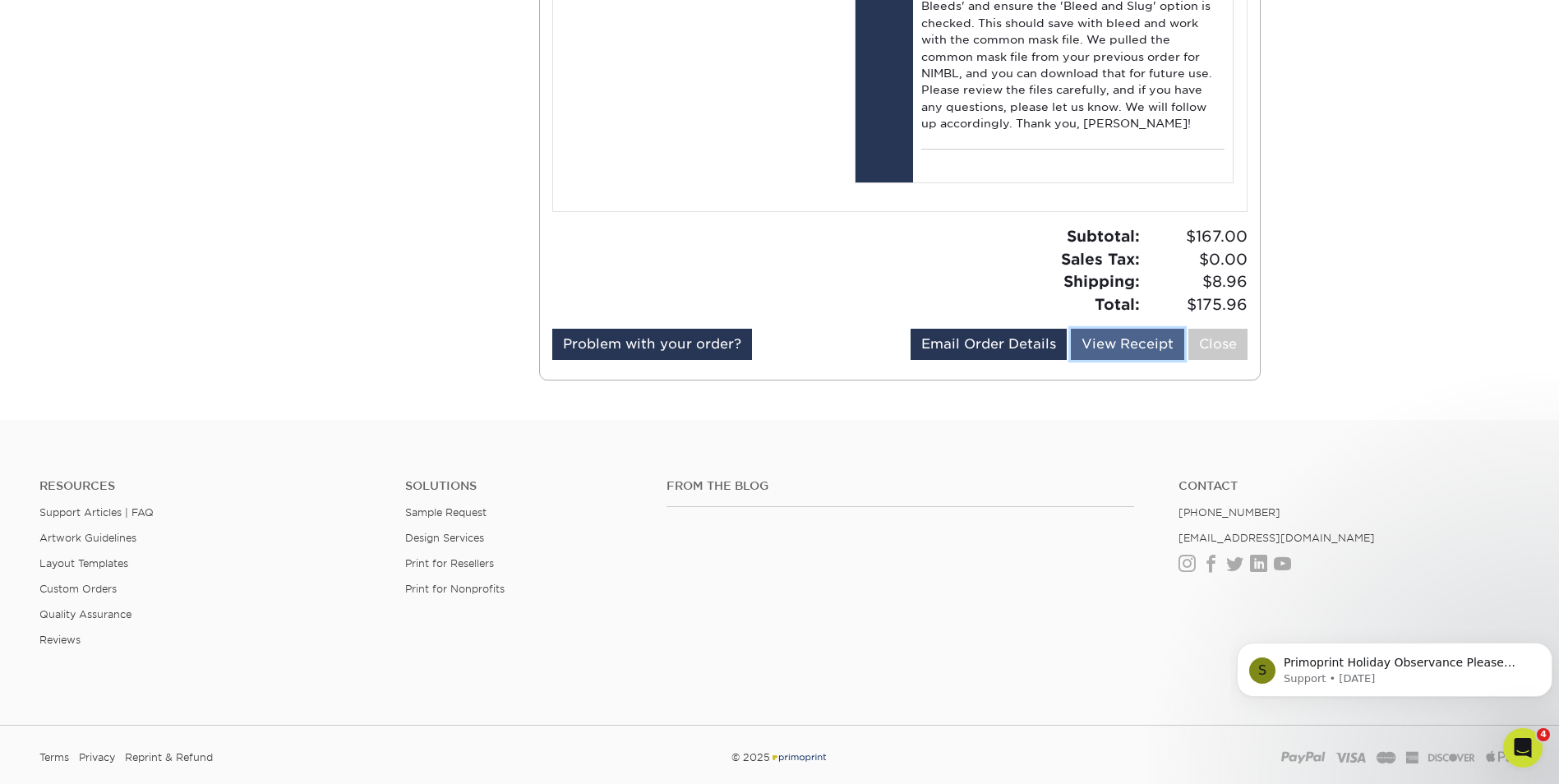
click at [1119, 349] on link "View Receipt" at bounding box center [1127, 345] width 114 height 31
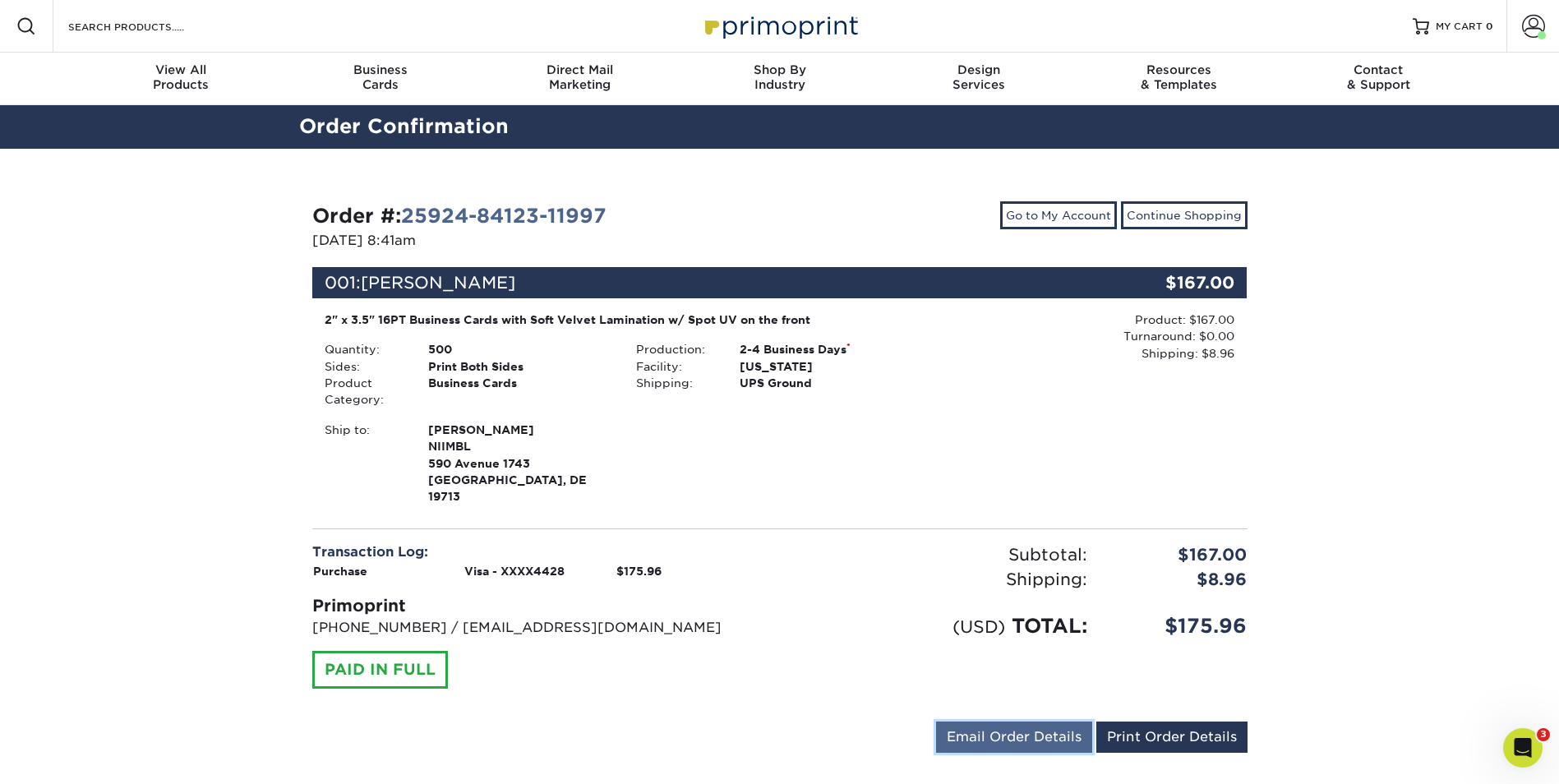
click at [994, 721] on link "Email Order Details" at bounding box center [1014, 737] width 156 height 31
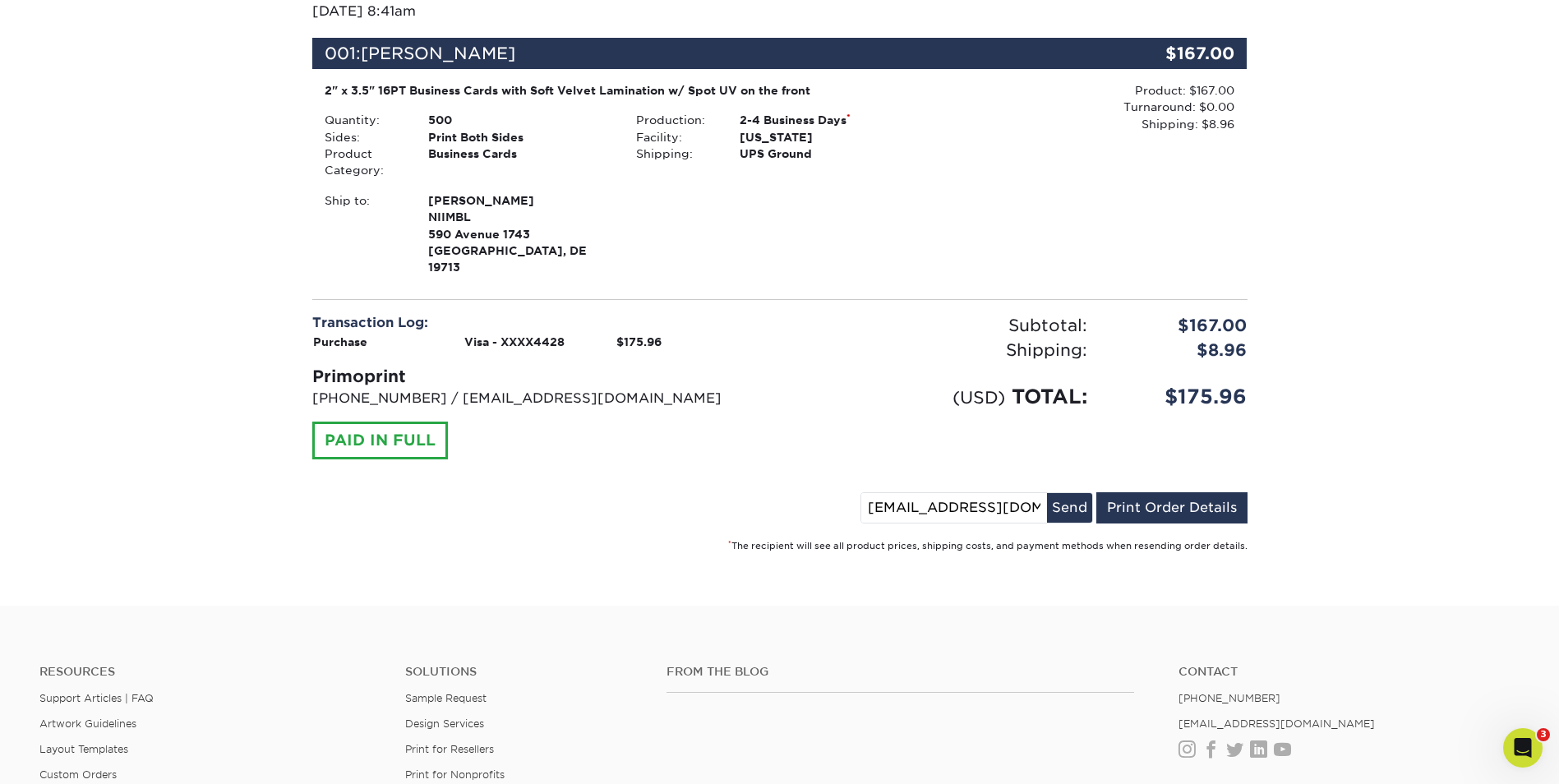
scroll to position [247, 0]
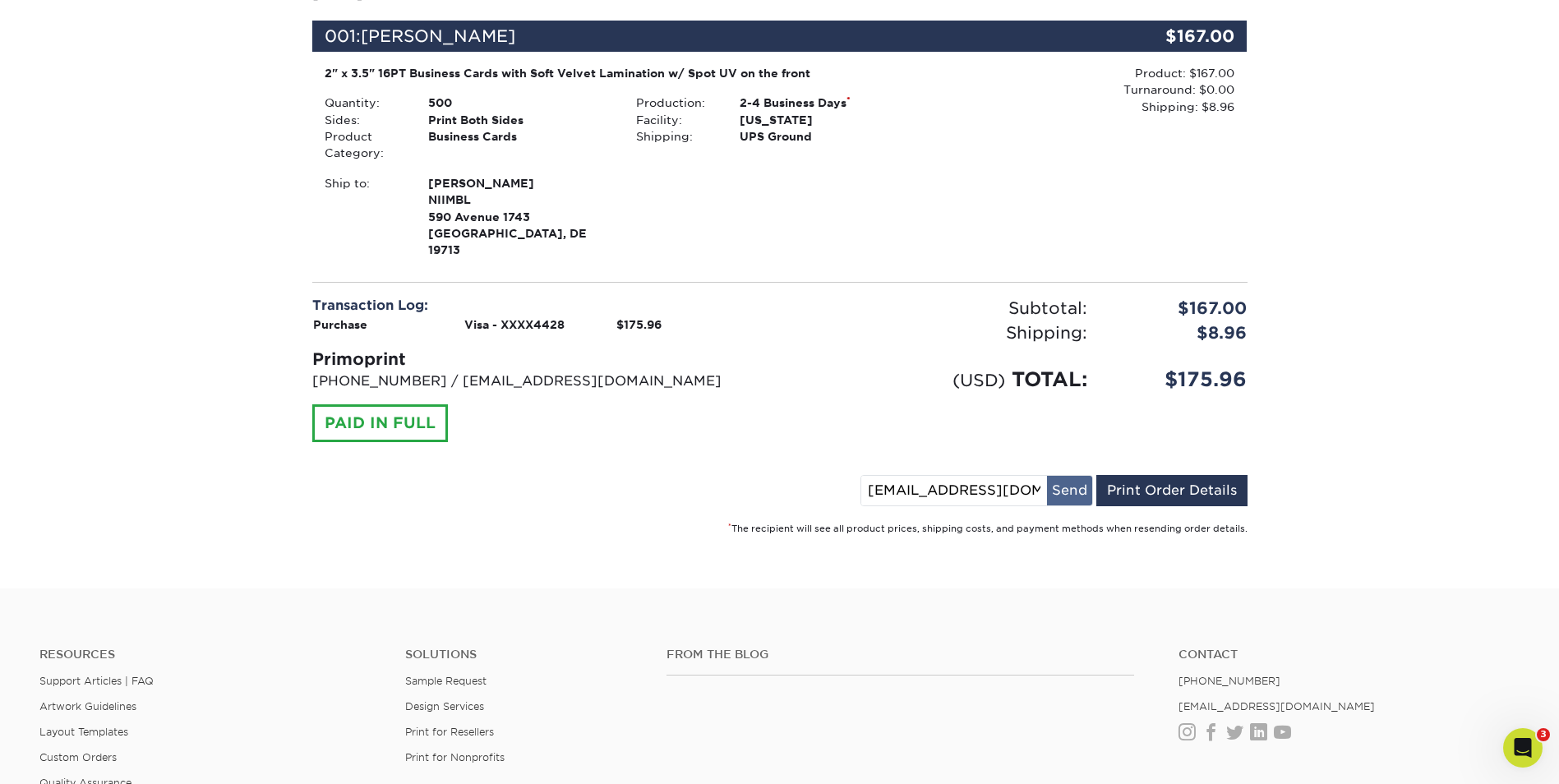
click at [1076, 476] on button "Send" at bounding box center [1070, 491] width 45 height 30
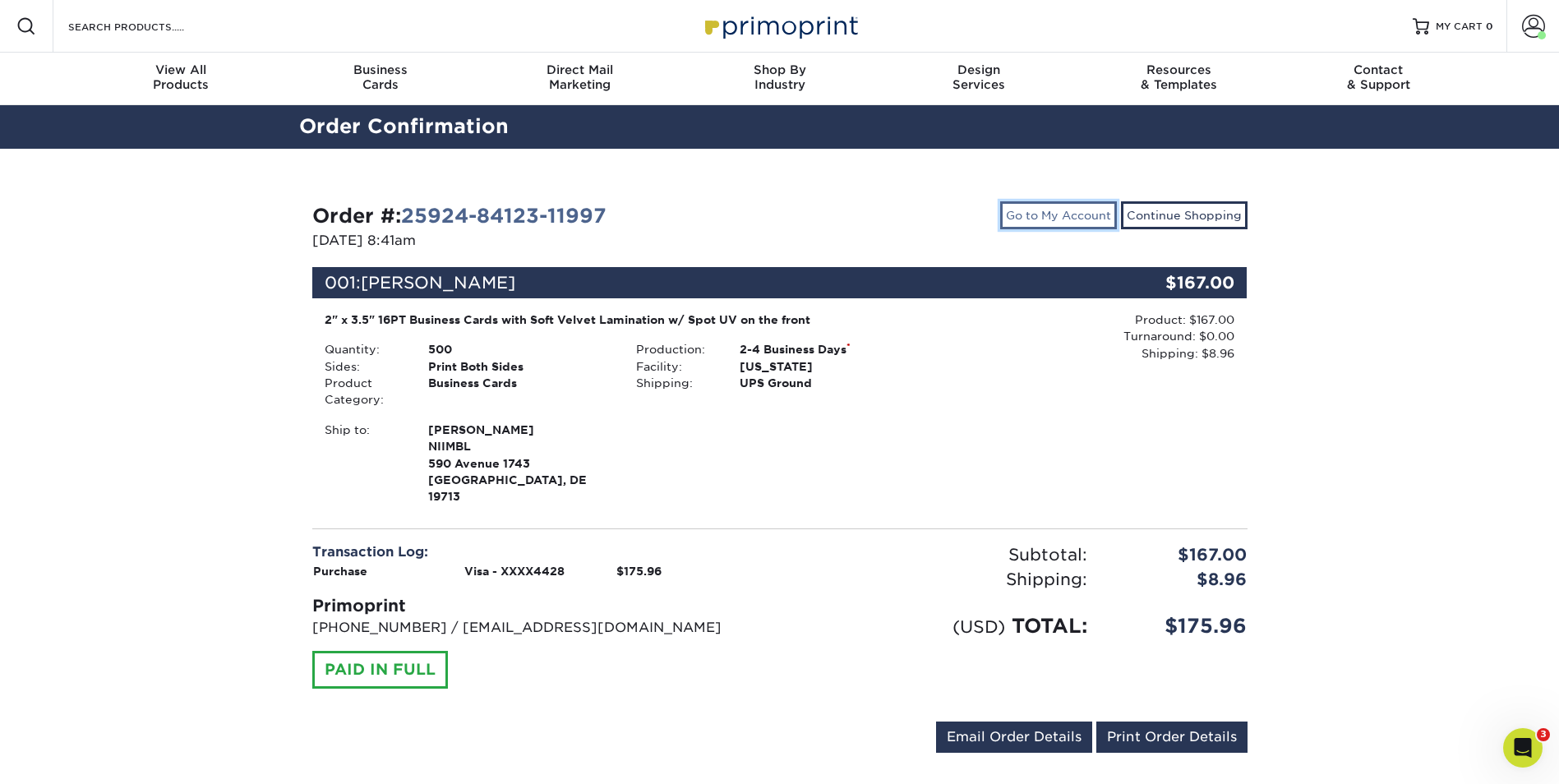
click at [1063, 208] on link "Go to My Account" at bounding box center [1059, 215] width 116 height 28
